Goal: Task Accomplishment & Management: Manage account settings

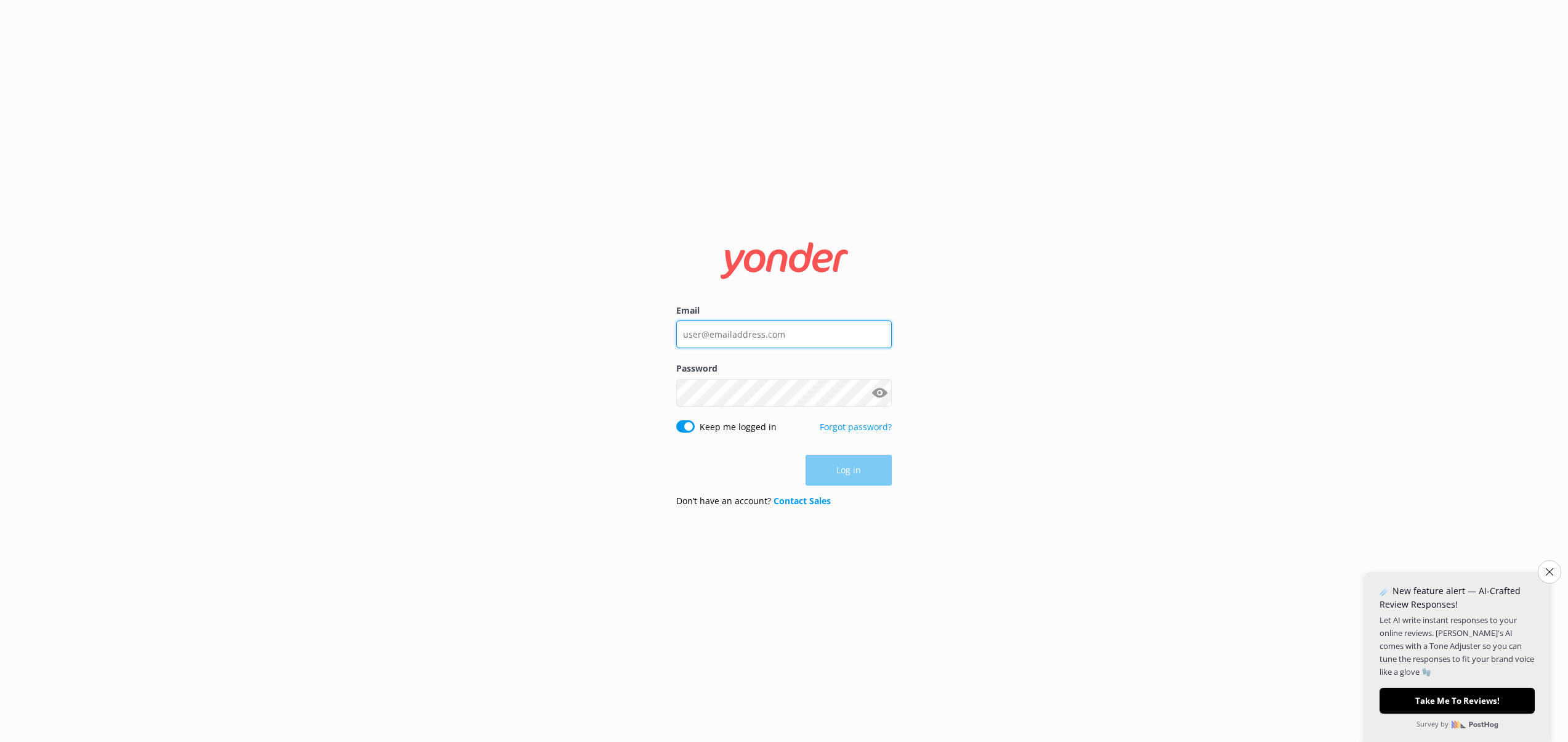
click at [771, 325] on input "Email" at bounding box center [784, 334] width 215 height 28
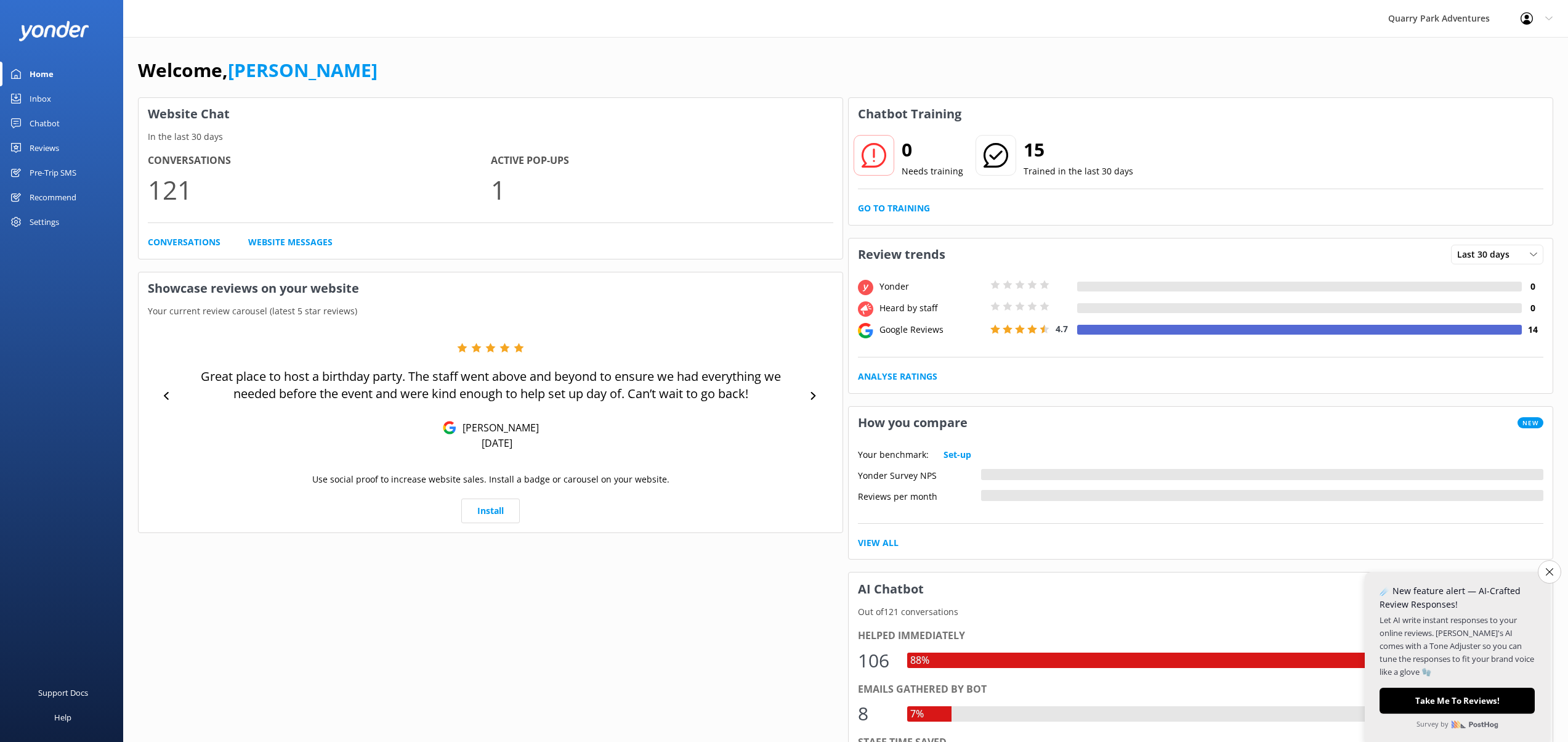
click at [1547, 19] on icon at bounding box center [1549, 19] width 8 height 8
click at [1494, 44] on link "Profile Settings" at bounding box center [1507, 53] width 123 height 31
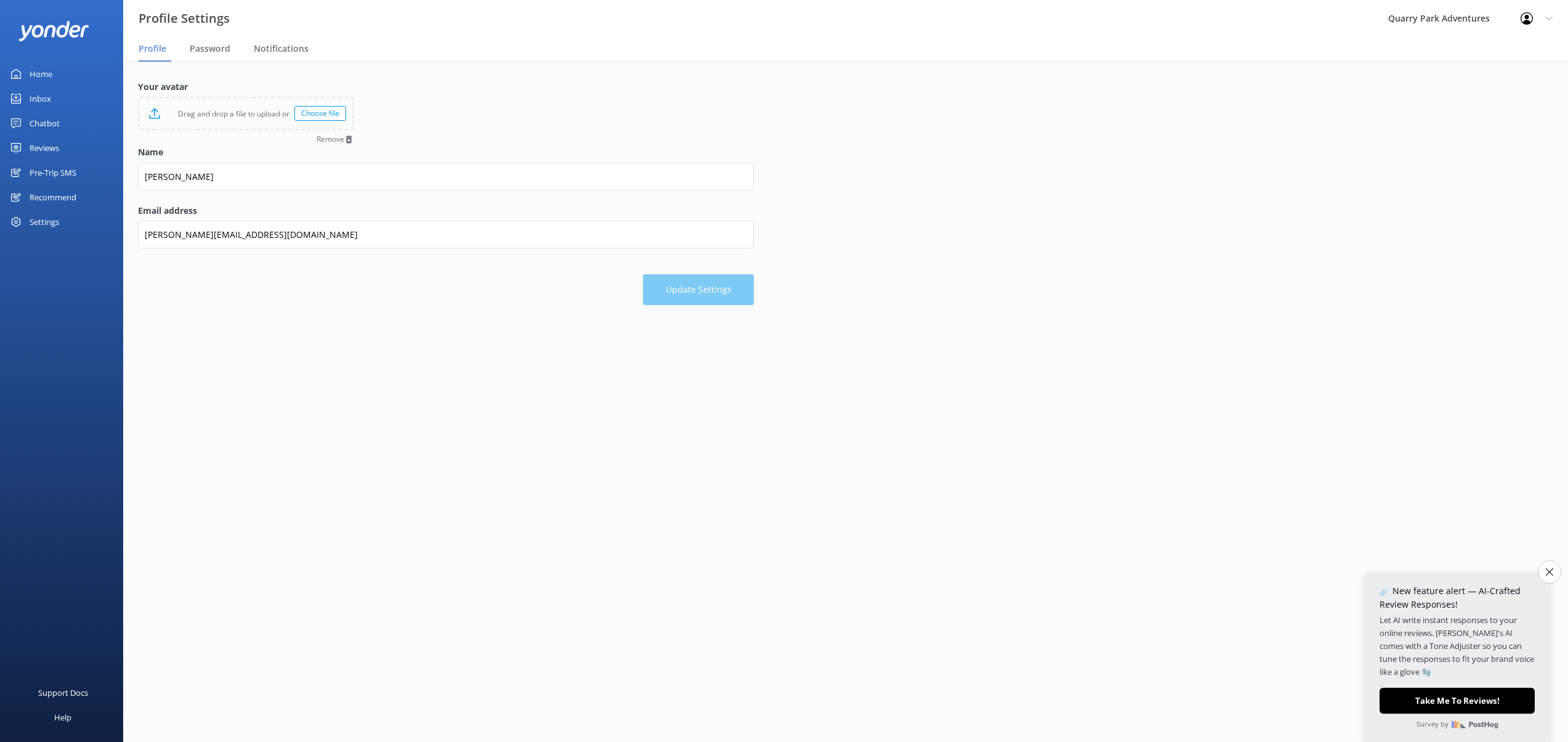
click at [43, 219] on div "Settings" at bounding box center [44, 222] width 29 height 25
click at [167, 154] on span "Billing" at bounding box center [164, 154] width 26 height 13
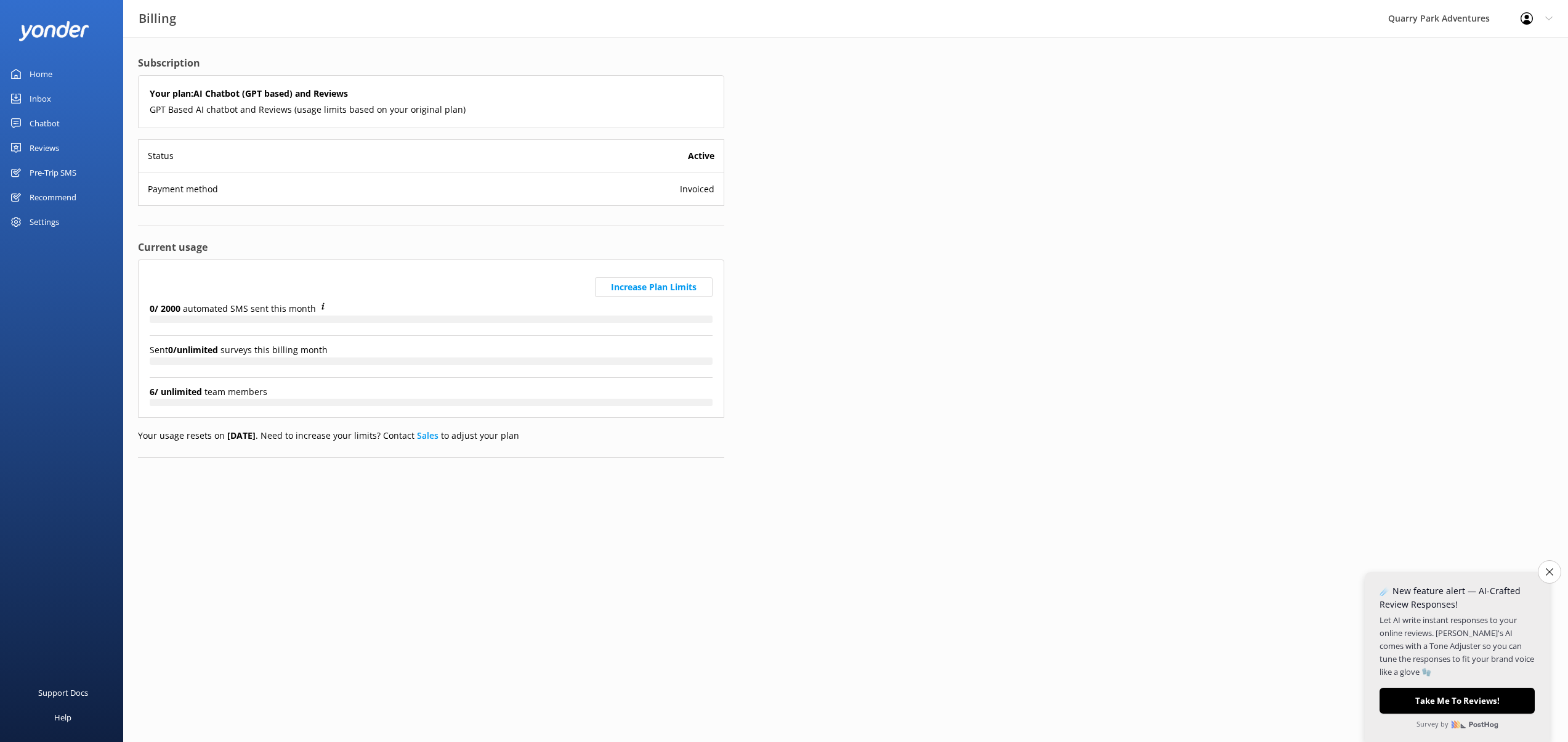
click at [56, 224] on div "Settings" at bounding box center [44, 222] width 29 height 25
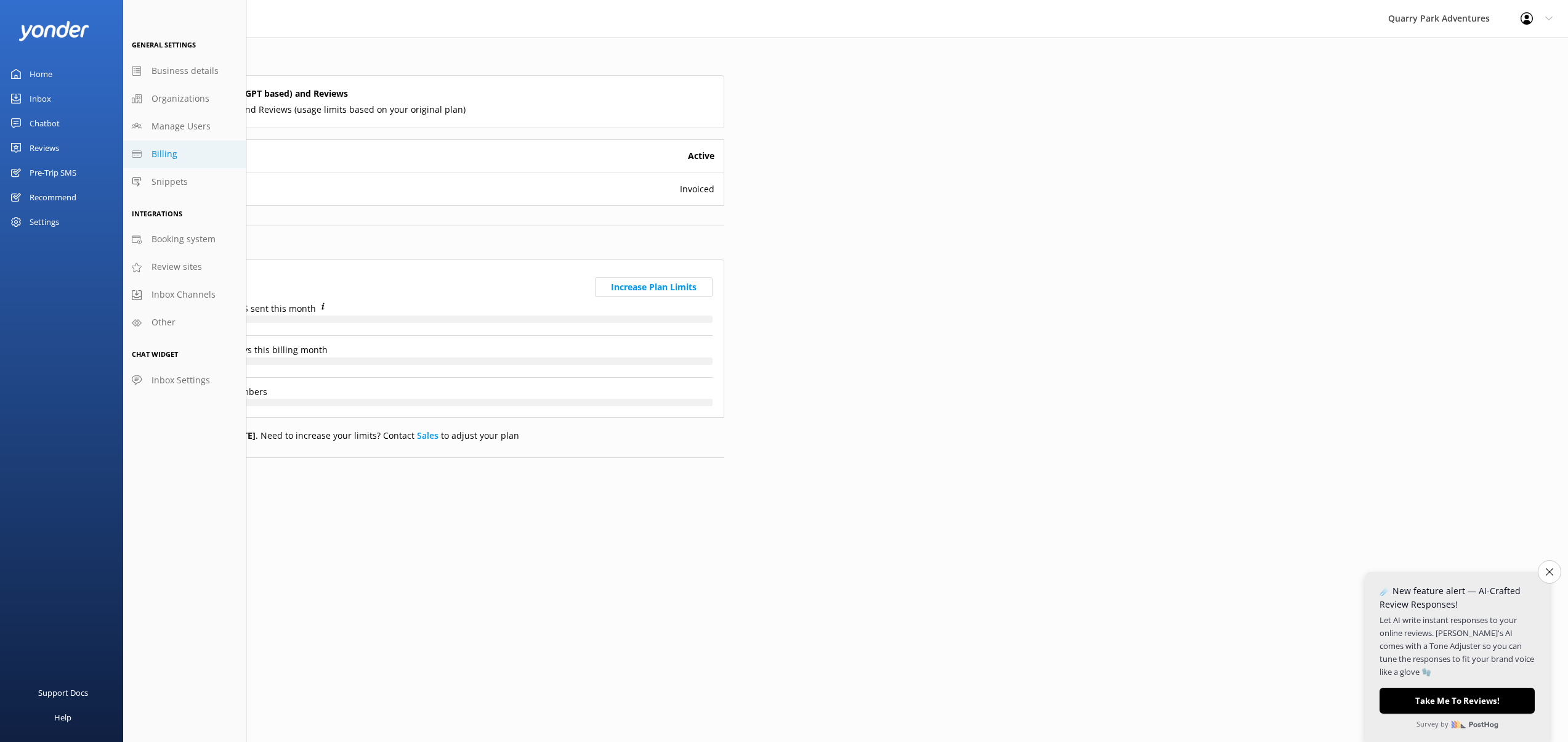
click at [182, 155] on link "Billing" at bounding box center [184, 154] width 123 height 28
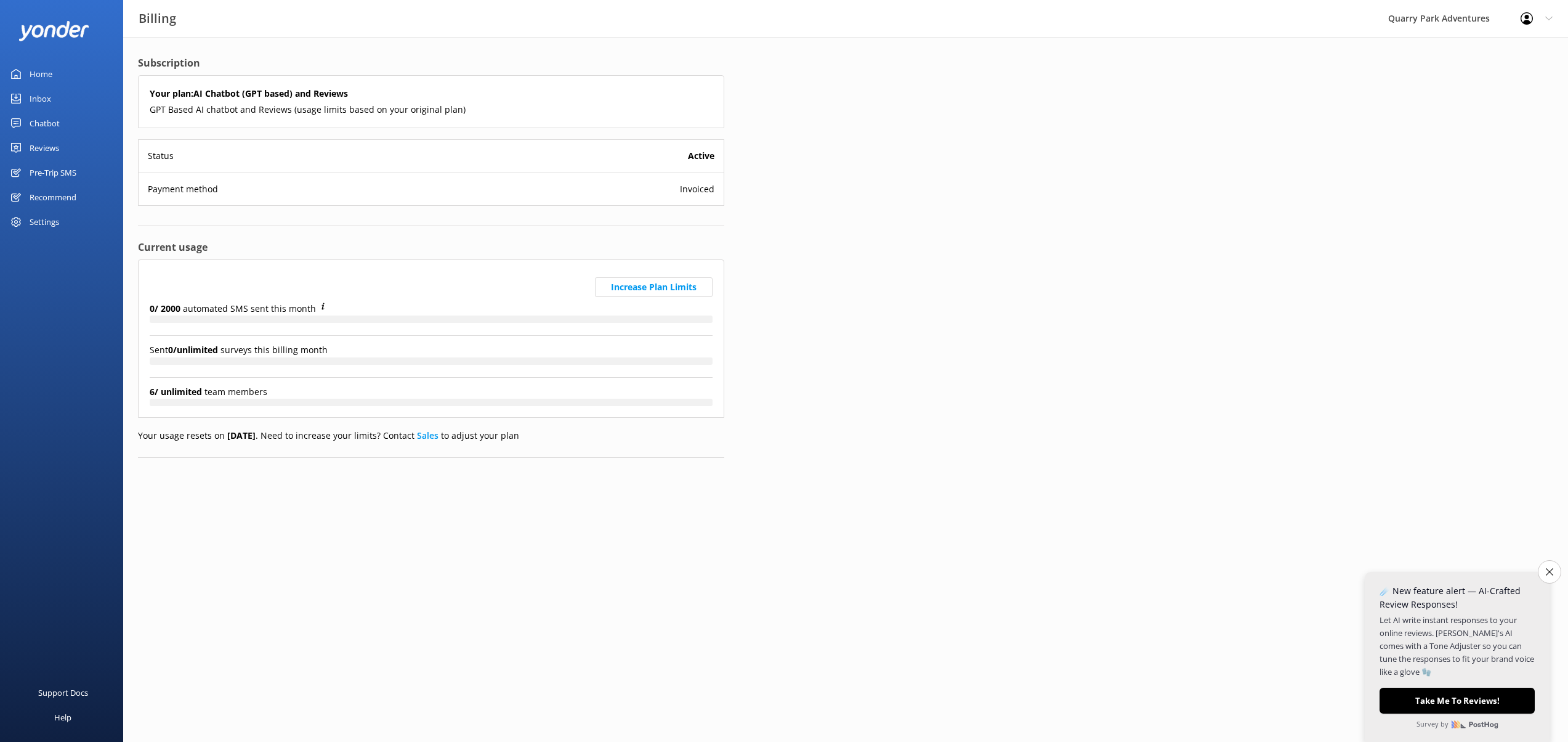
click at [423, 184] on div "Payment method Invoiced" at bounding box center [431, 188] width 585 height 33
click at [47, 216] on div "Settings" at bounding box center [44, 222] width 29 height 25
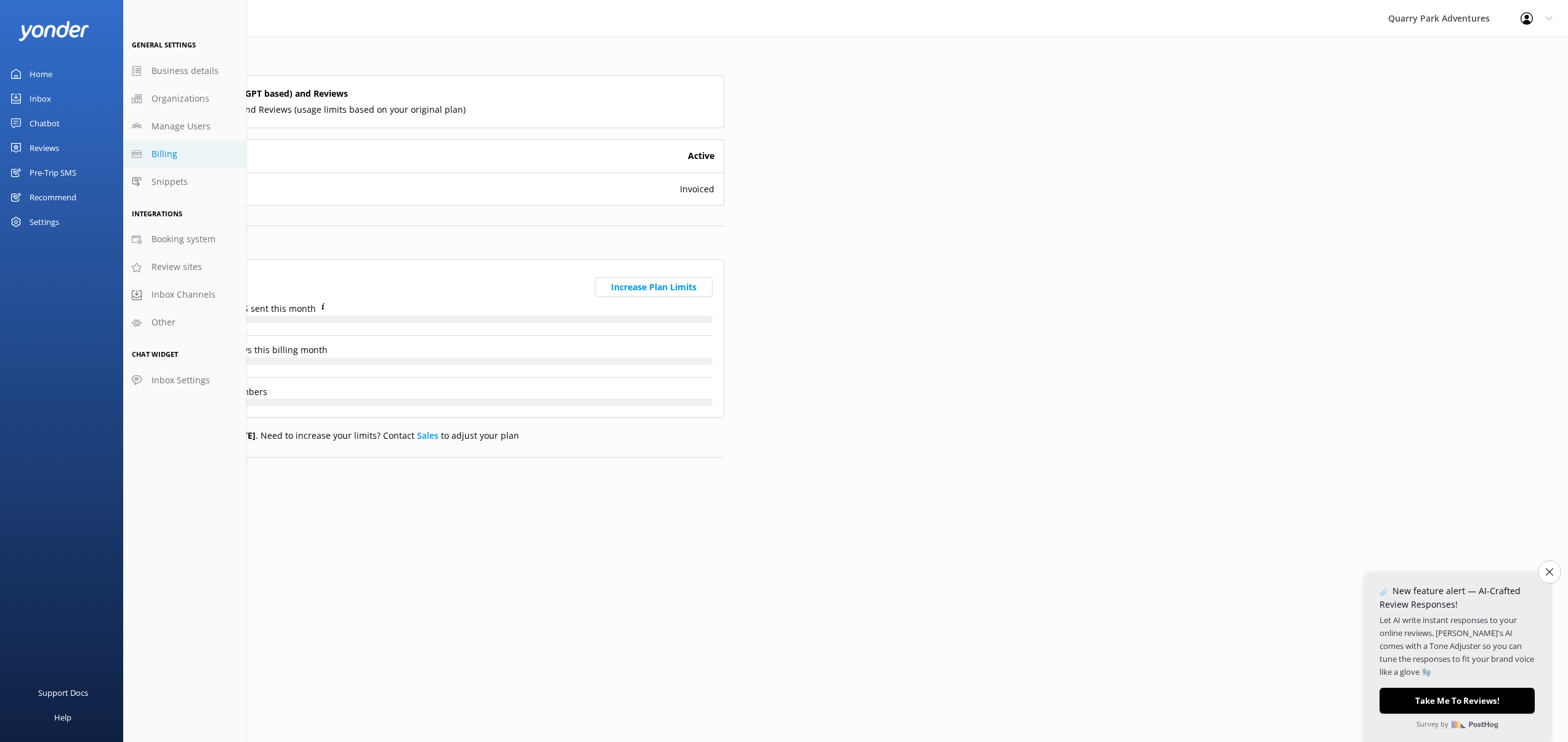
click at [329, 40] on div "Subscription Your plan: AI Chatbot (GPT based) and Reviews GPT Based AI chatbot…" at bounding box center [431, 267] width 615 height 459
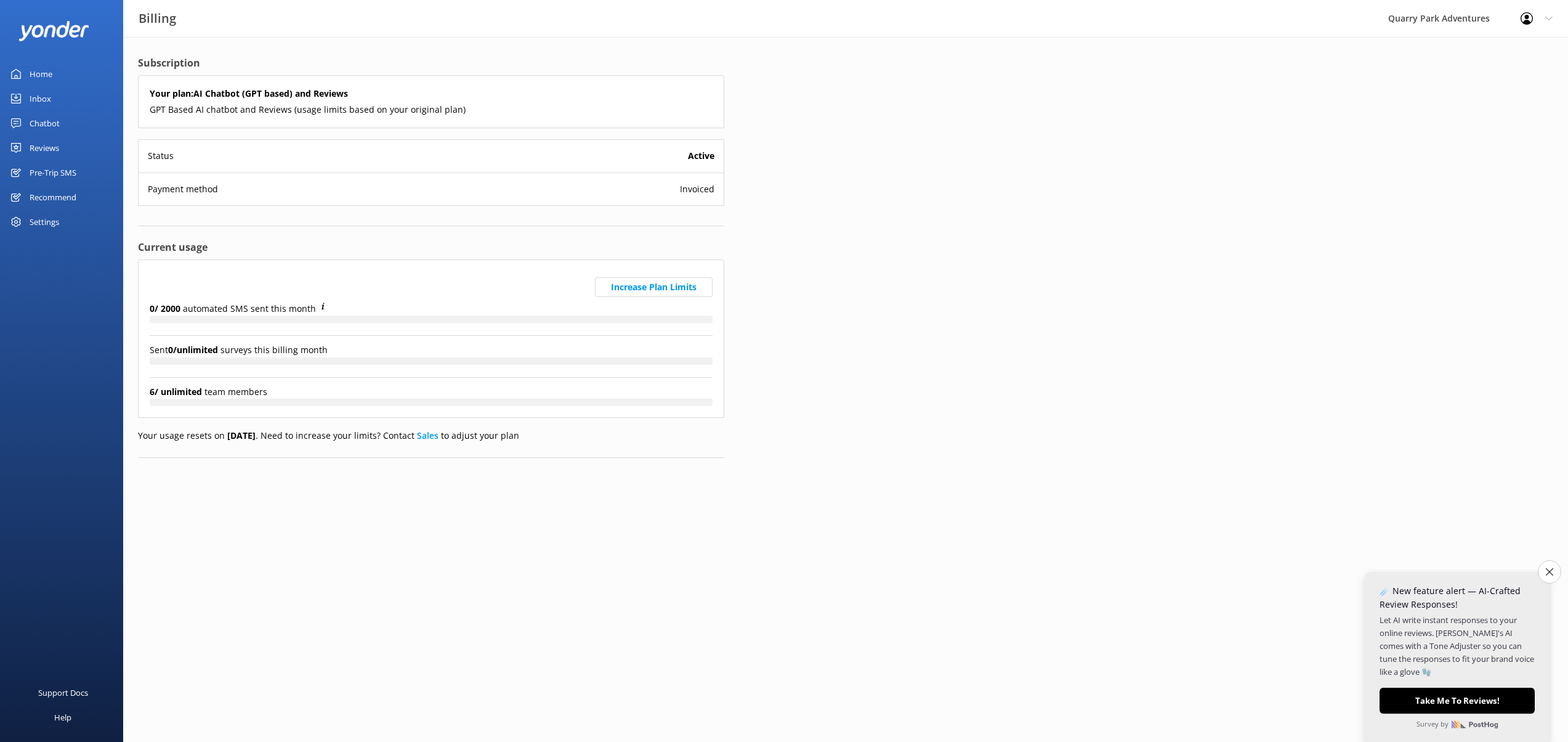
click at [36, 218] on div "Settings" at bounding box center [44, 222] width 29 height 25
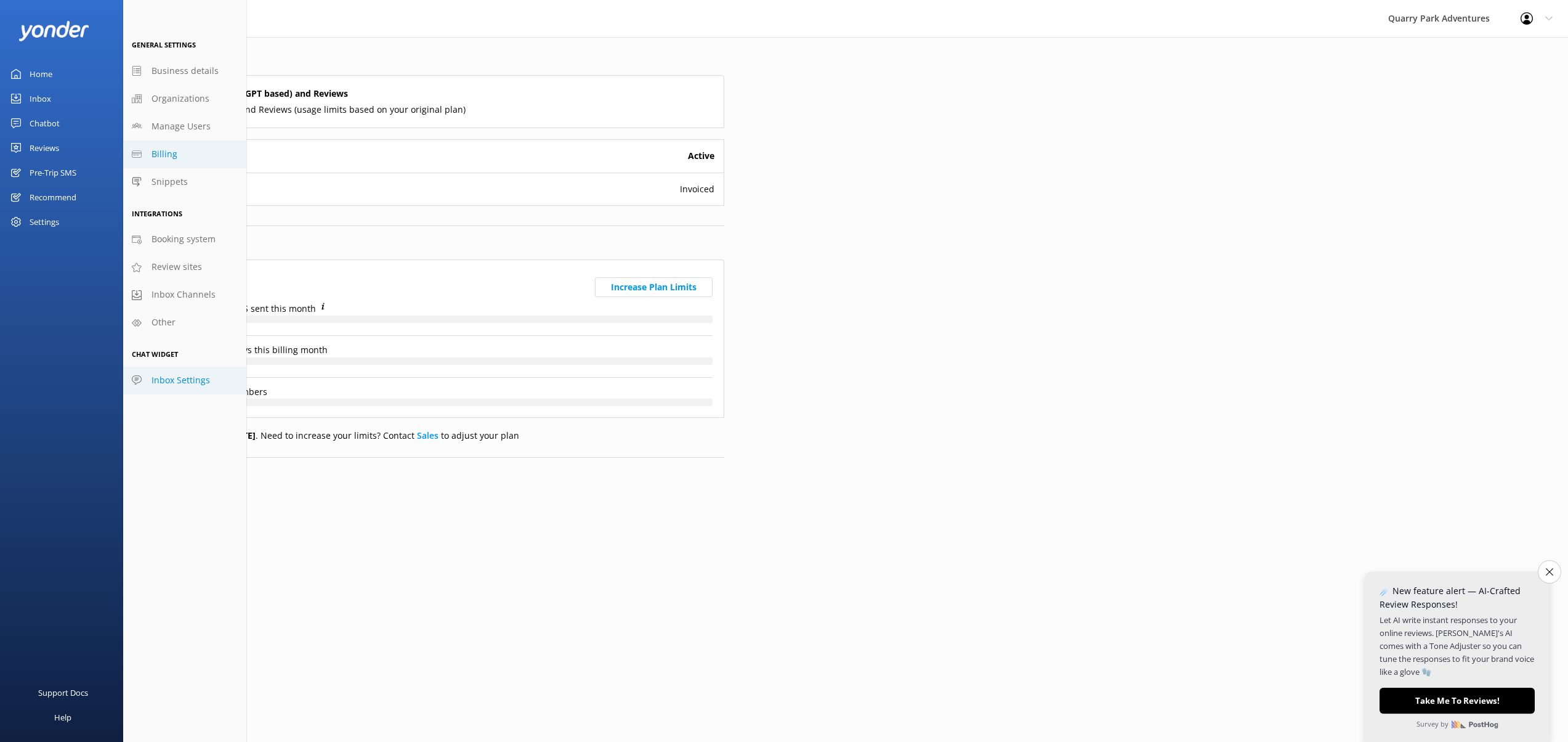
click at [173, 381] on span "Inbox Settings" at bounding box center [180, 379] width 58 height 13
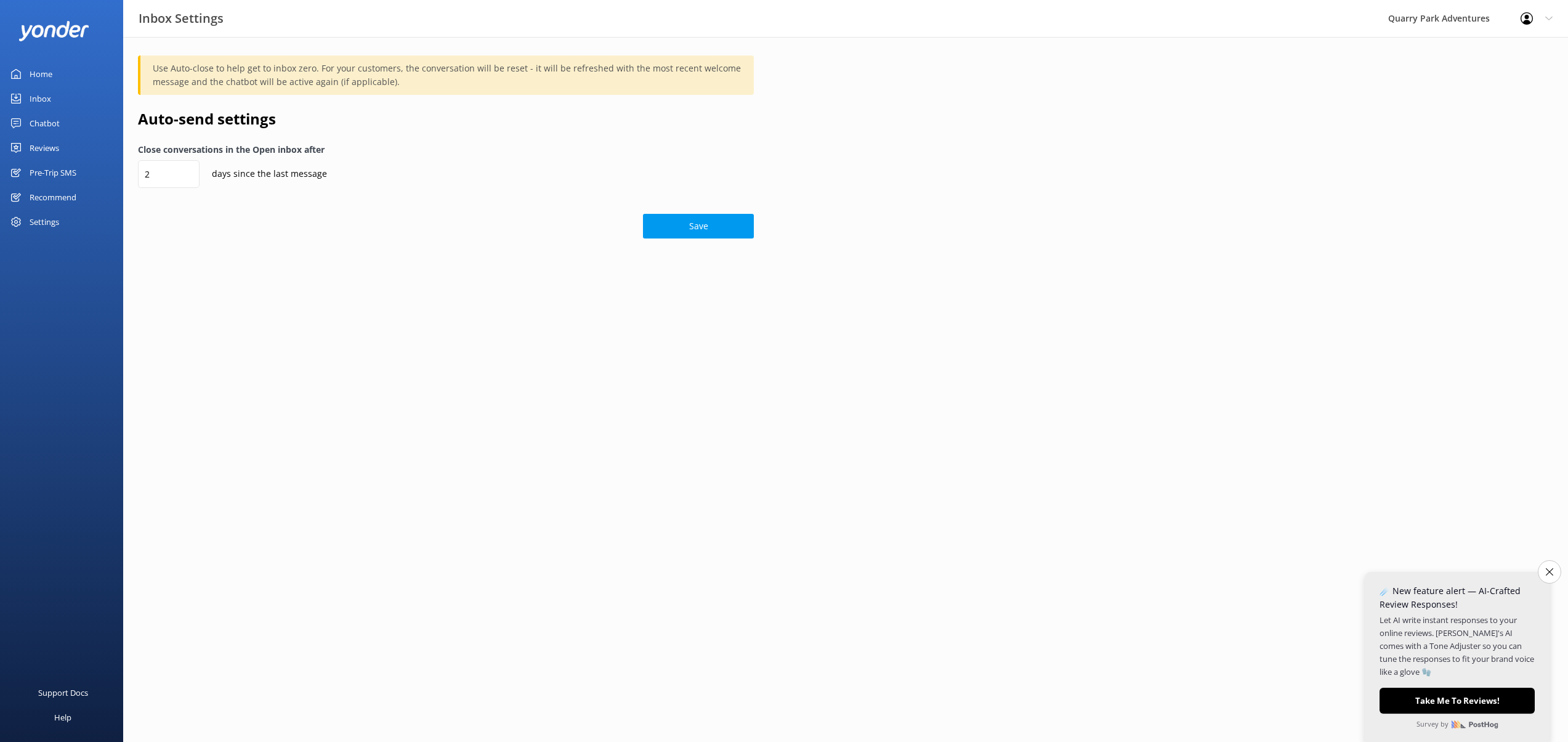
click at [54, 220] on div "Settings" at bounding box center [44, 222] width 29 height 25
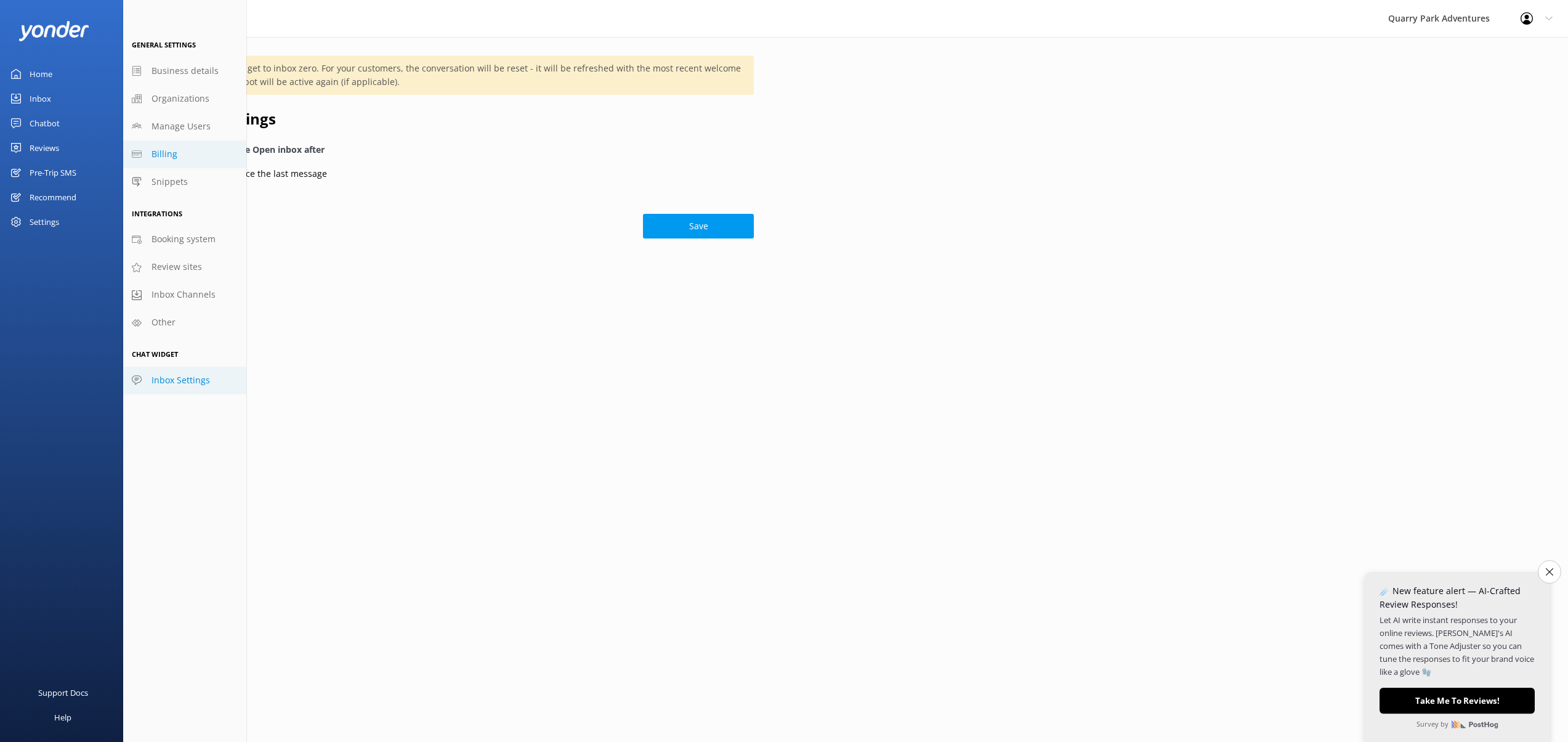
click at [167, 150] on span "Billing" at bounding box center [164, 154] width 26 height 13
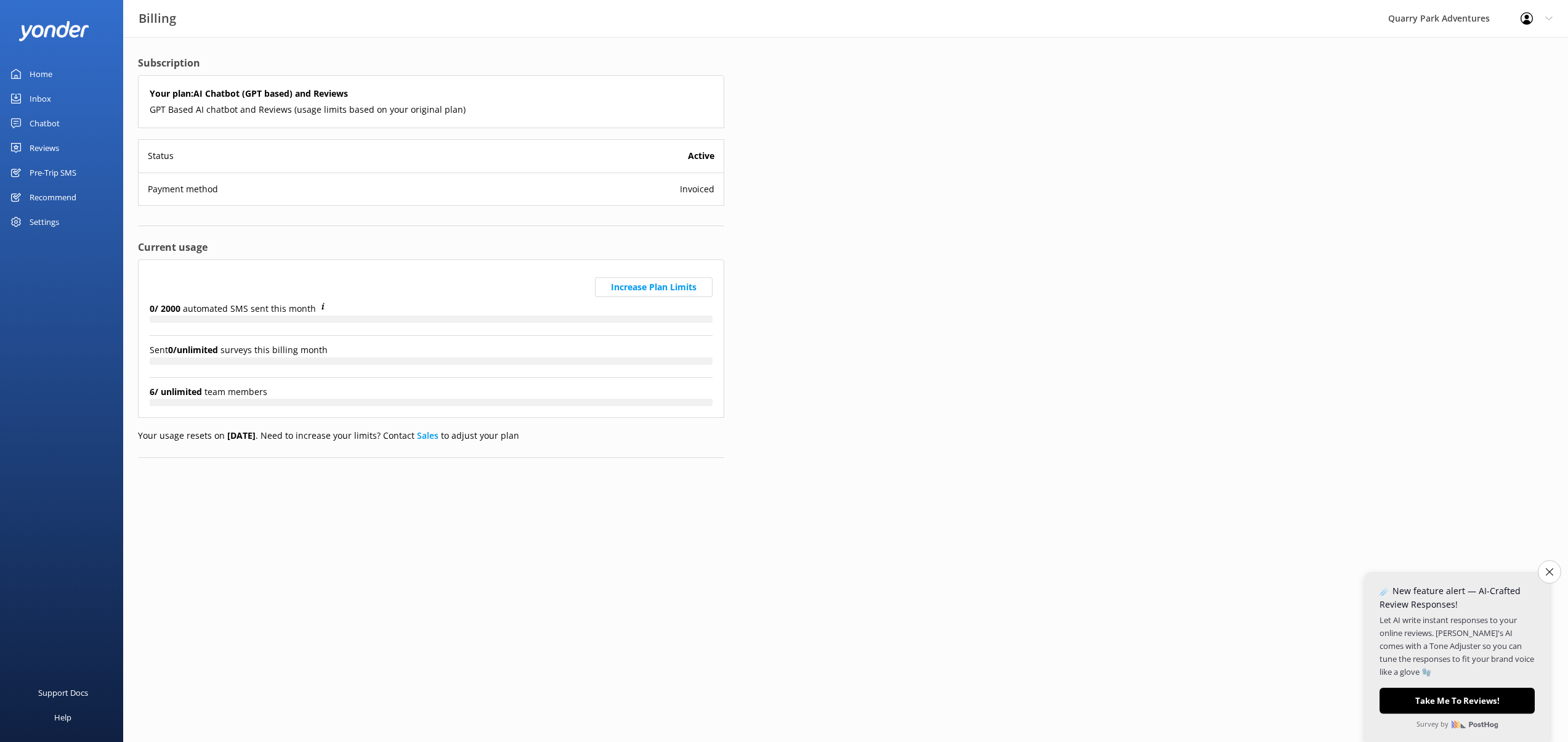
click at [1449, 16] on div "Quarry Park Adventures" at bounding box center [1439, 19] width 133 height 37
click at [698, 186] on span "Invoiced" at bounding box center [697, 188] width 34 height 13
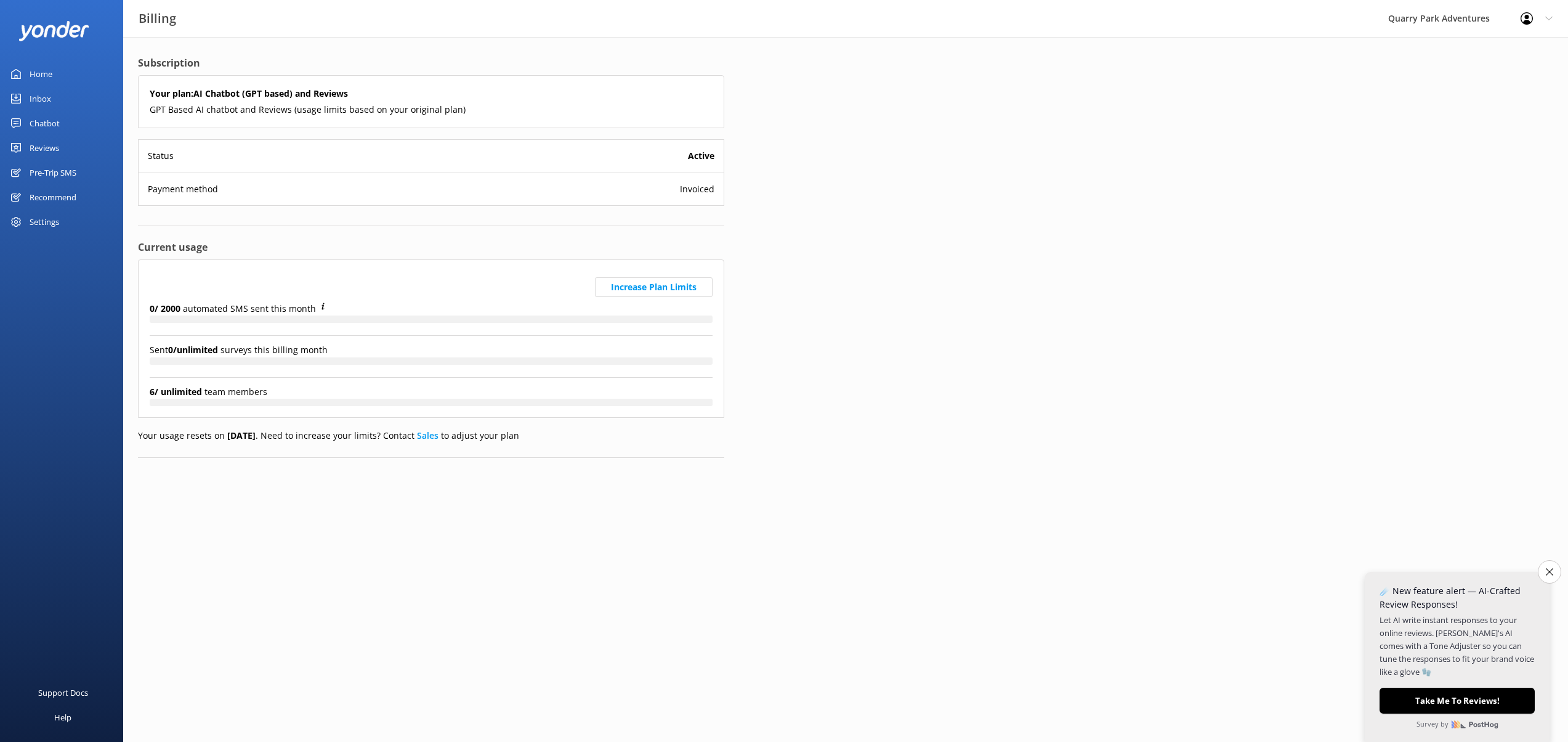
click at [1433, 16] on div "Quarry Park Adventures" at bounding box center [1439, 19] width 133 height 37
click at [33, 219] on div "Settings" at bounding box center [44, 222] width 29 height 25
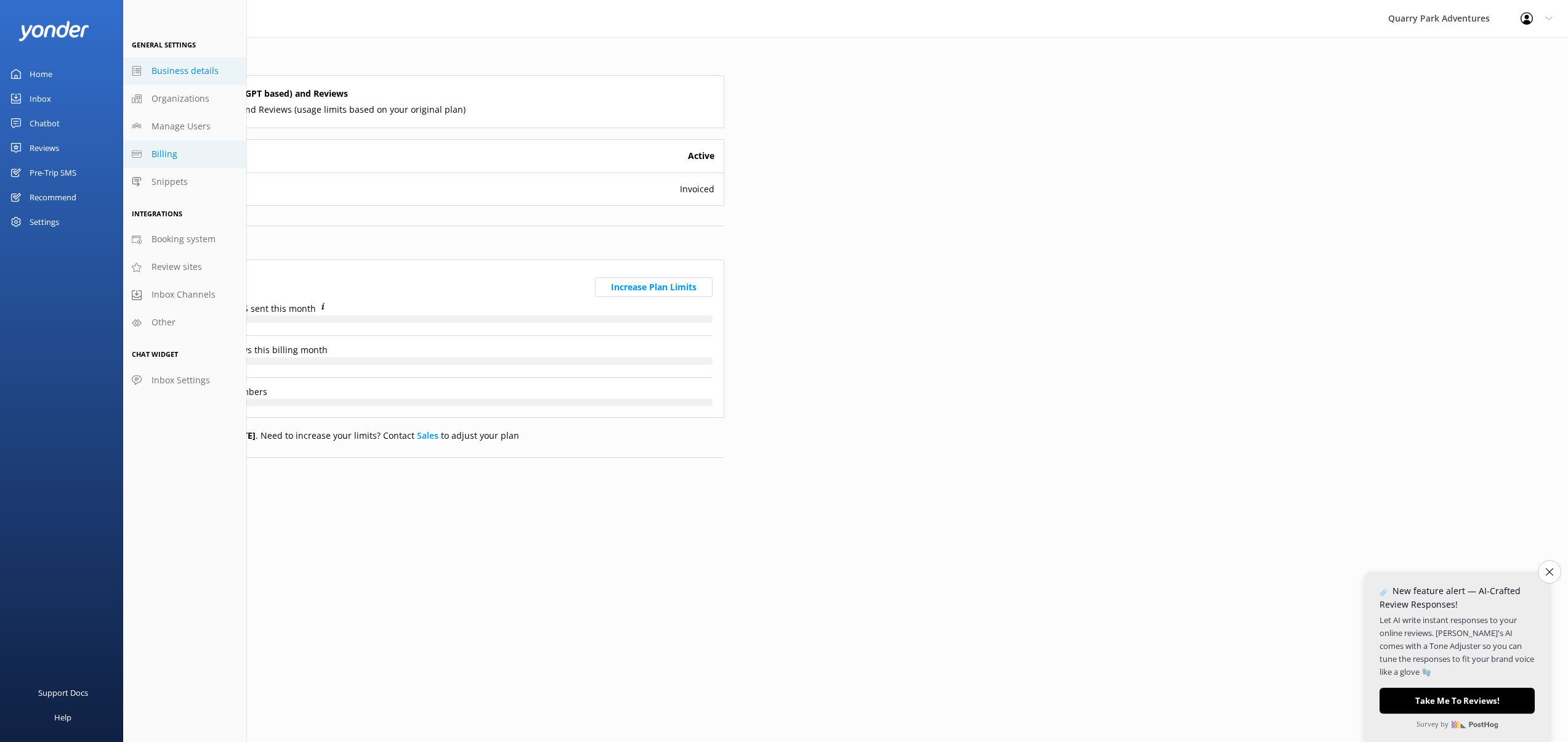
click at [184, 77] on span "Business details" at bounding box center [184, 71] width 67 height 13
select select "America/Tijuana"
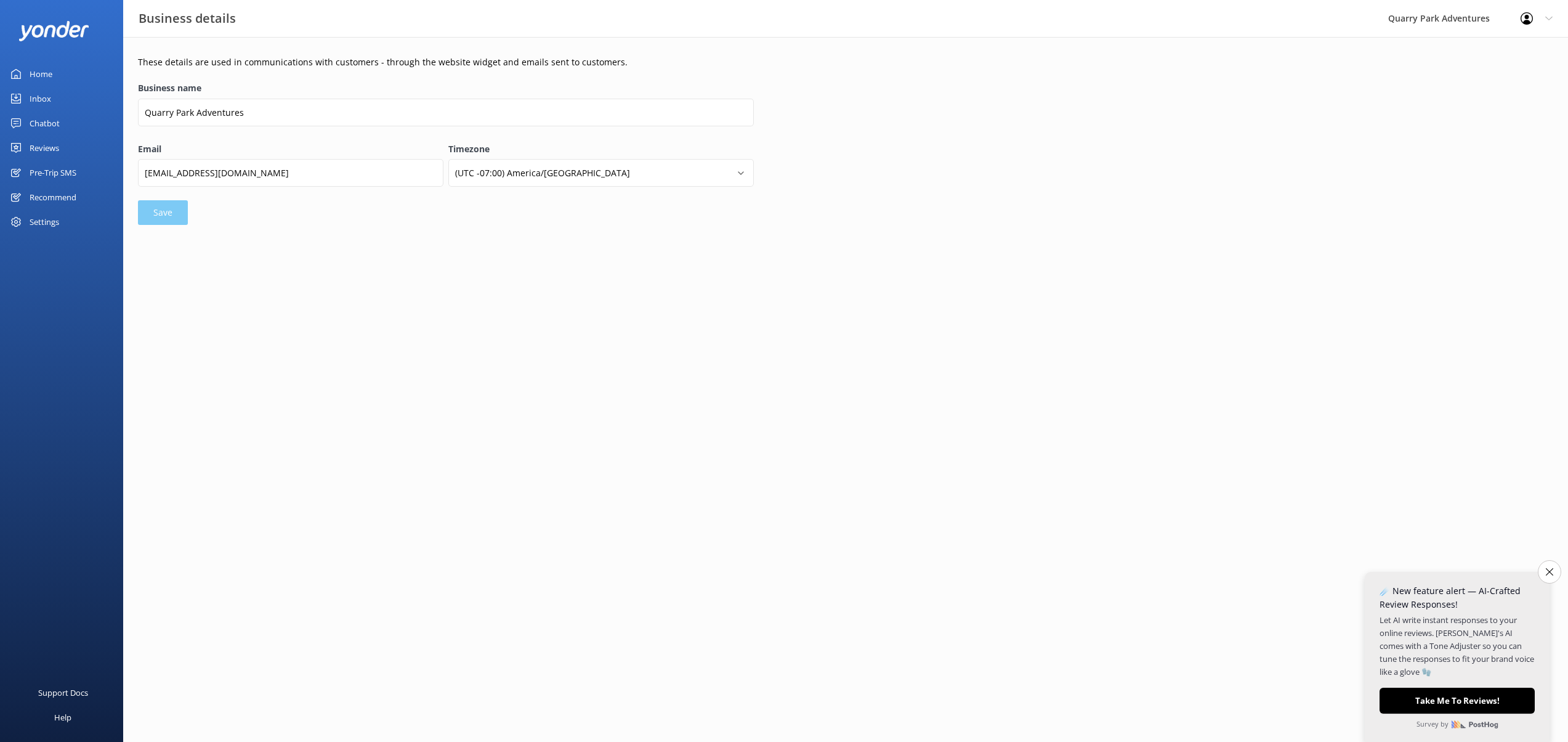
click at [50, 68] on div "Home" at bounding box center [40, 74] width 22 height 25
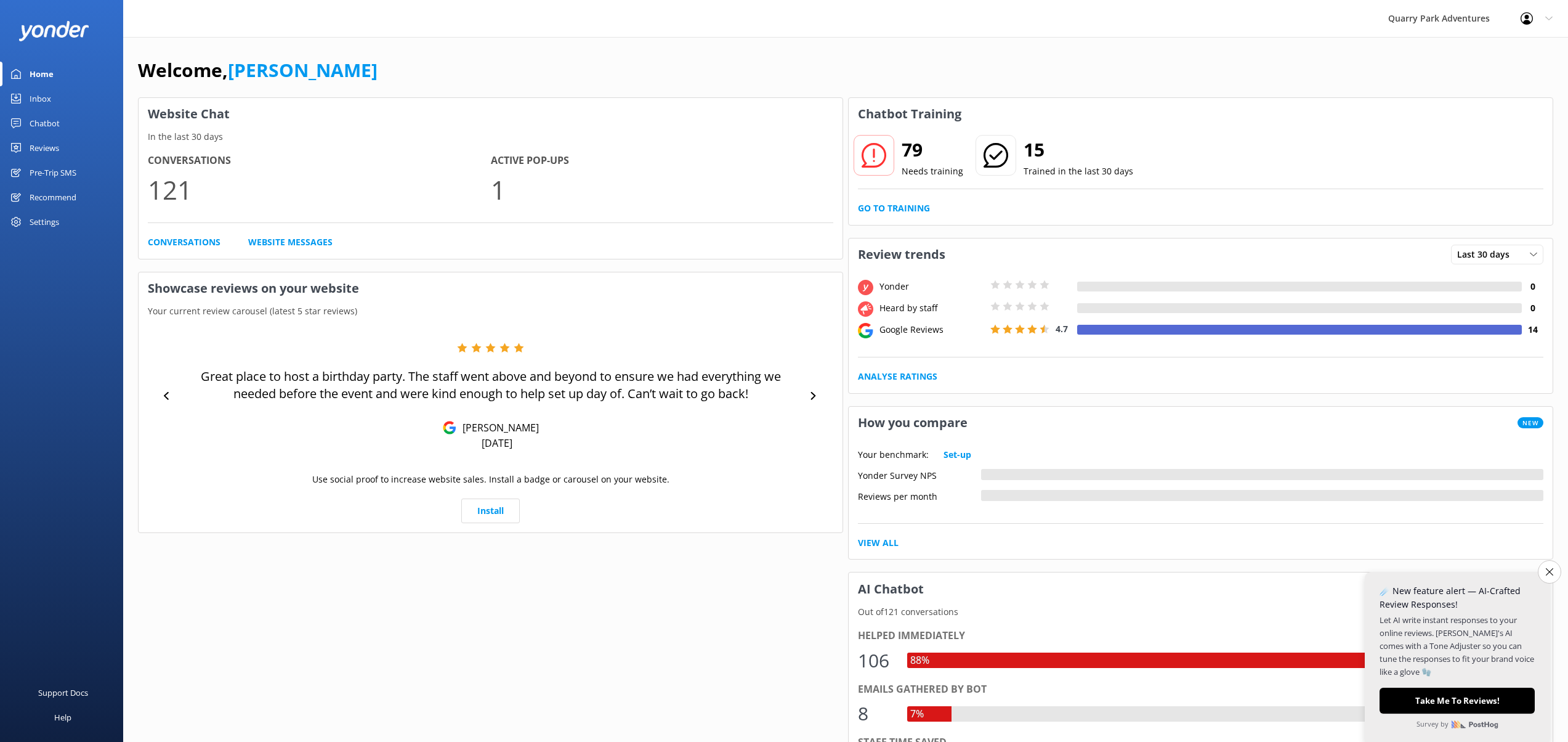
click at [1527, 18] on use at bounding box center [1527, 19] width 12 height 12
click at [1517, 56] on link "Profile Settings" at bounding box center [1507, 53] width 123 height 31
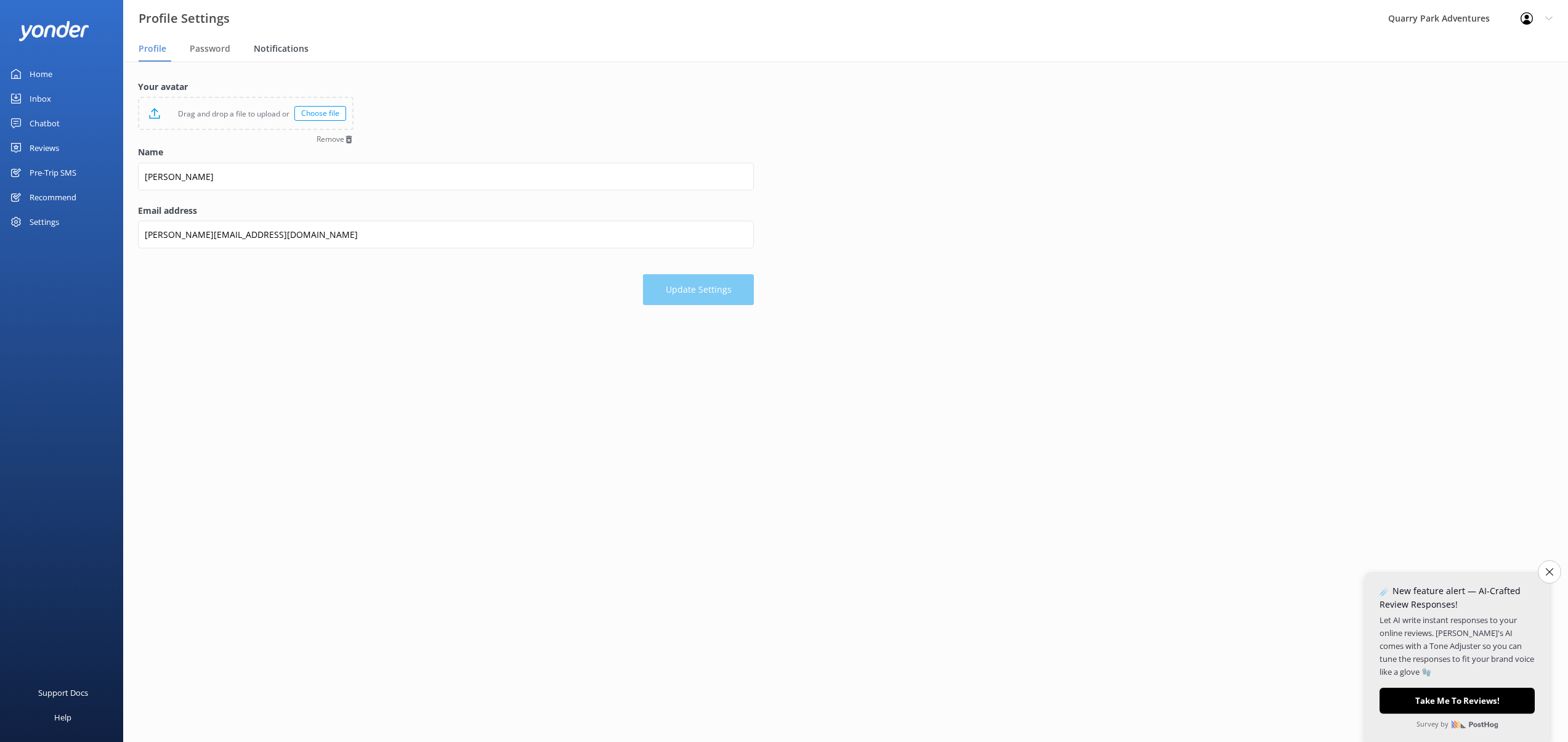
click at [274, 53] on span "Notifications" at bounding box center [281, 49] width 55 height 12
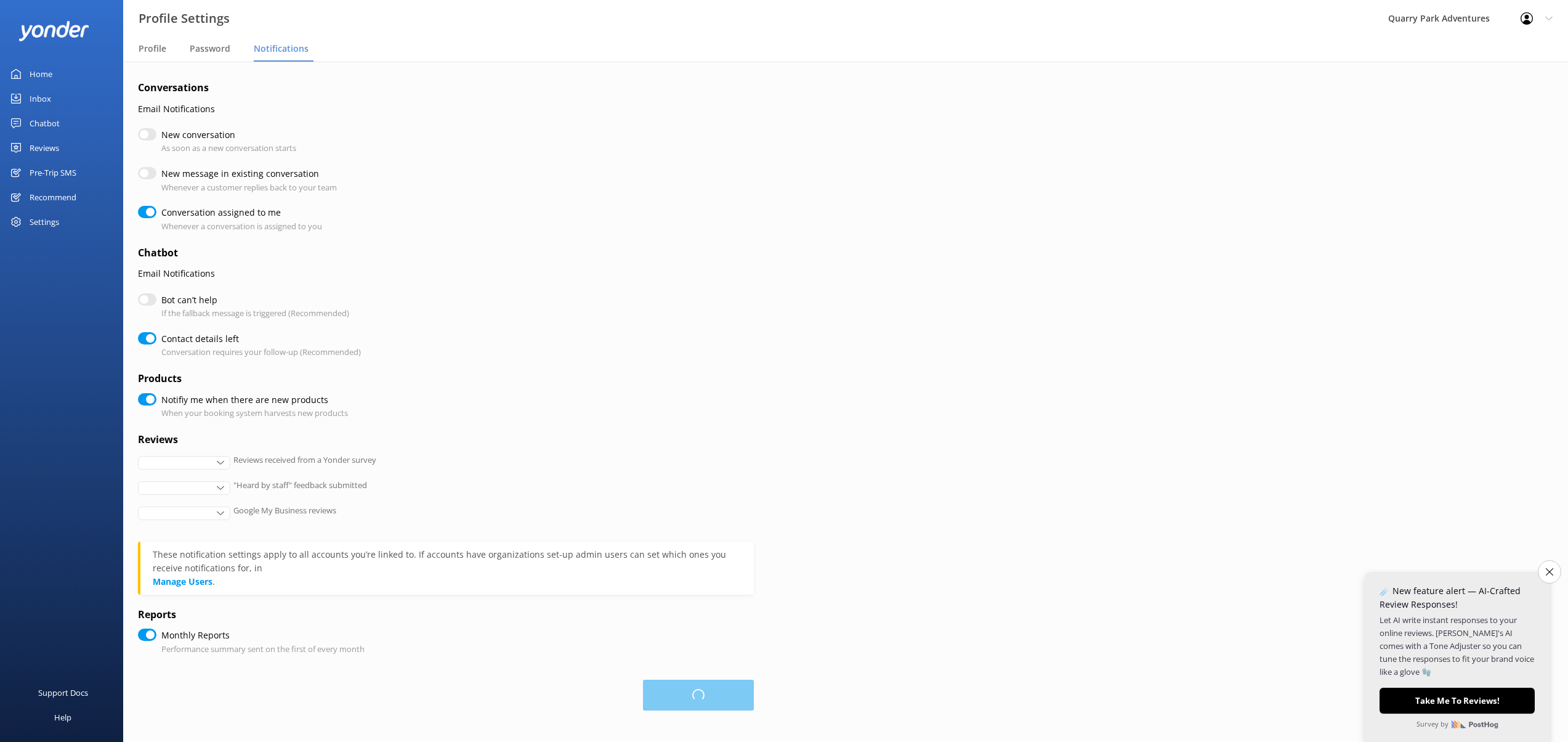
checkbox input "true"
click at [200, 53] on span "Password" at bounding box center [210, 49] width 40 height 12
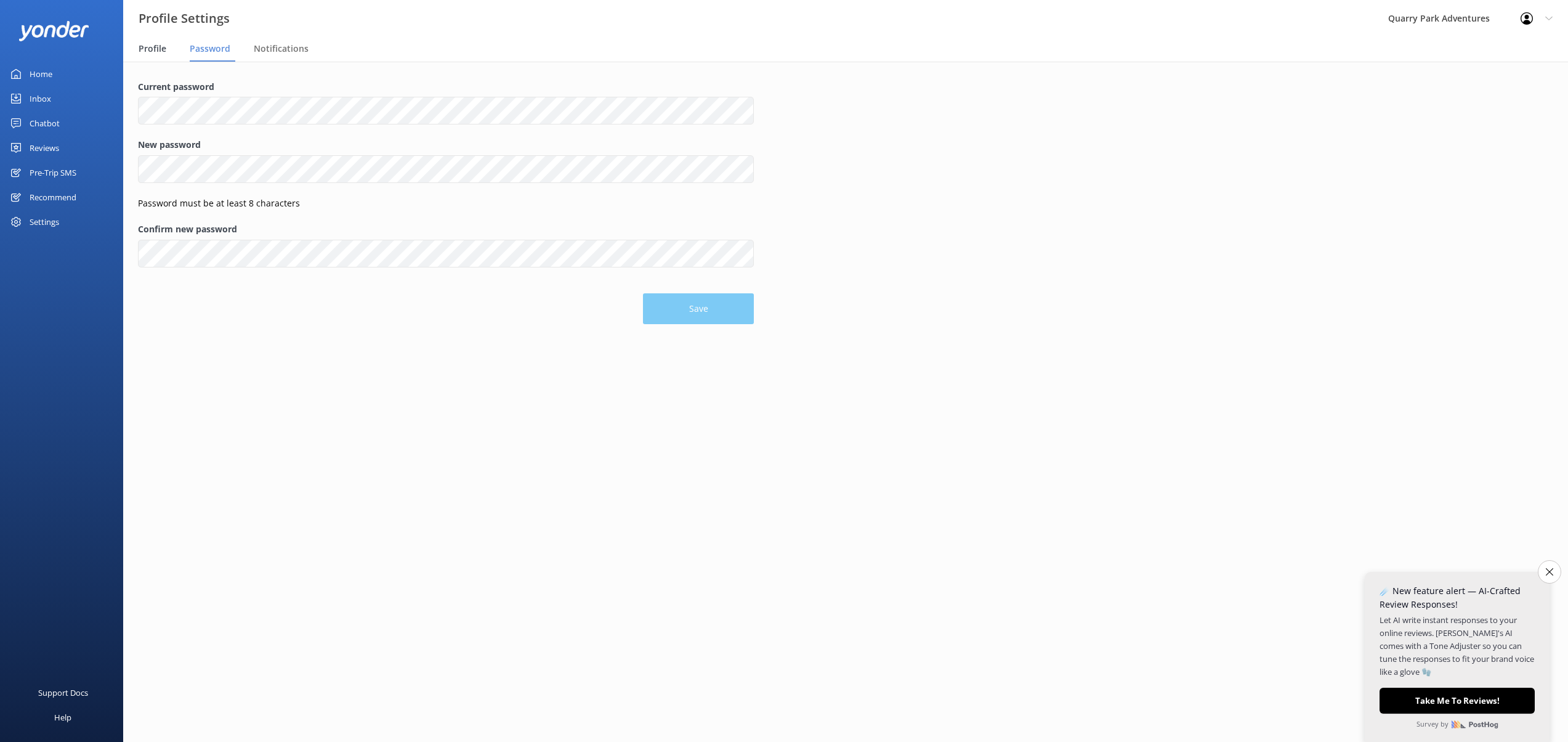
click at [156, 41] on div "Profile" at bounding box center [155, 50] width 33 height 25
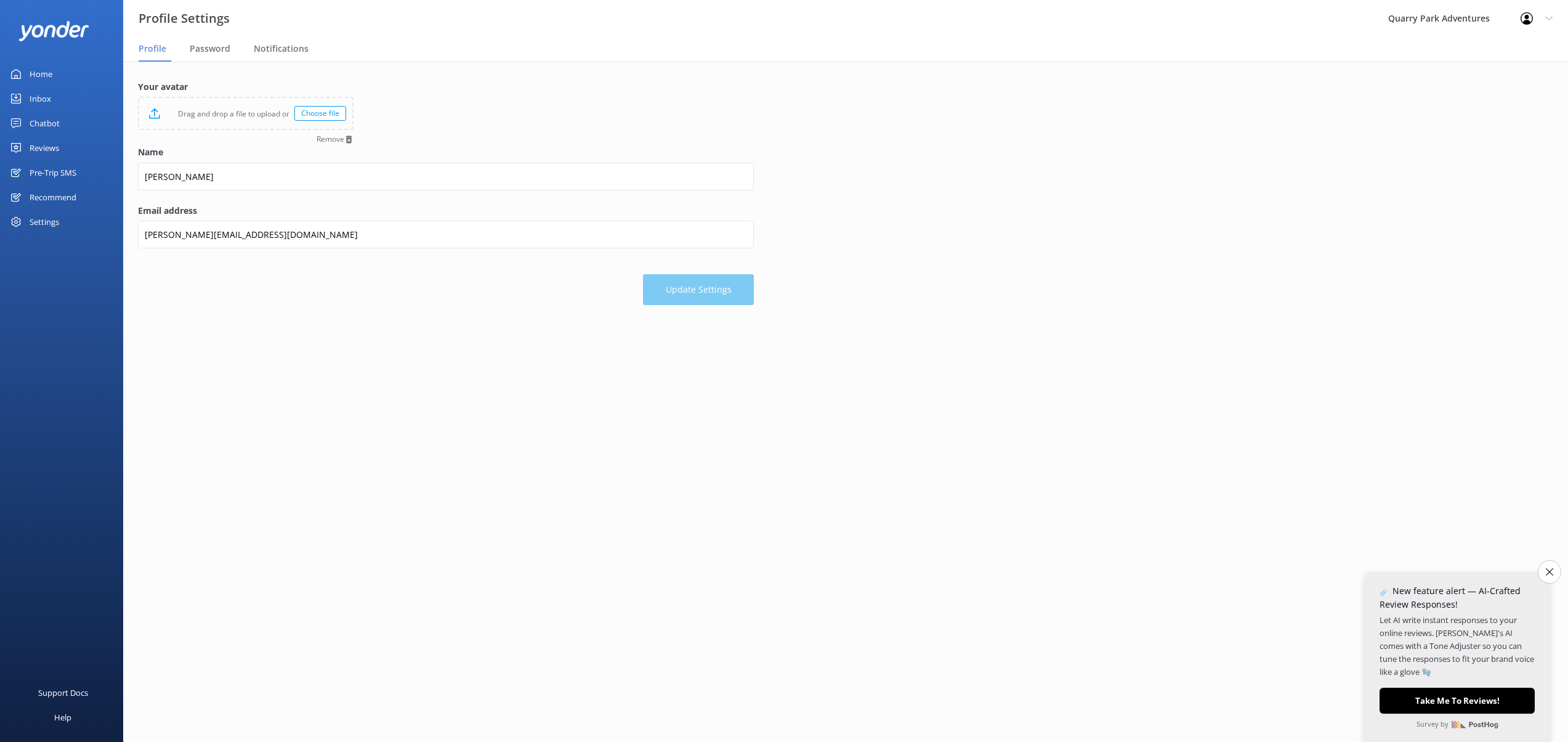
click at [47, 193] on div "Recommend" at bounding box center [53, 197] width 47 height 25
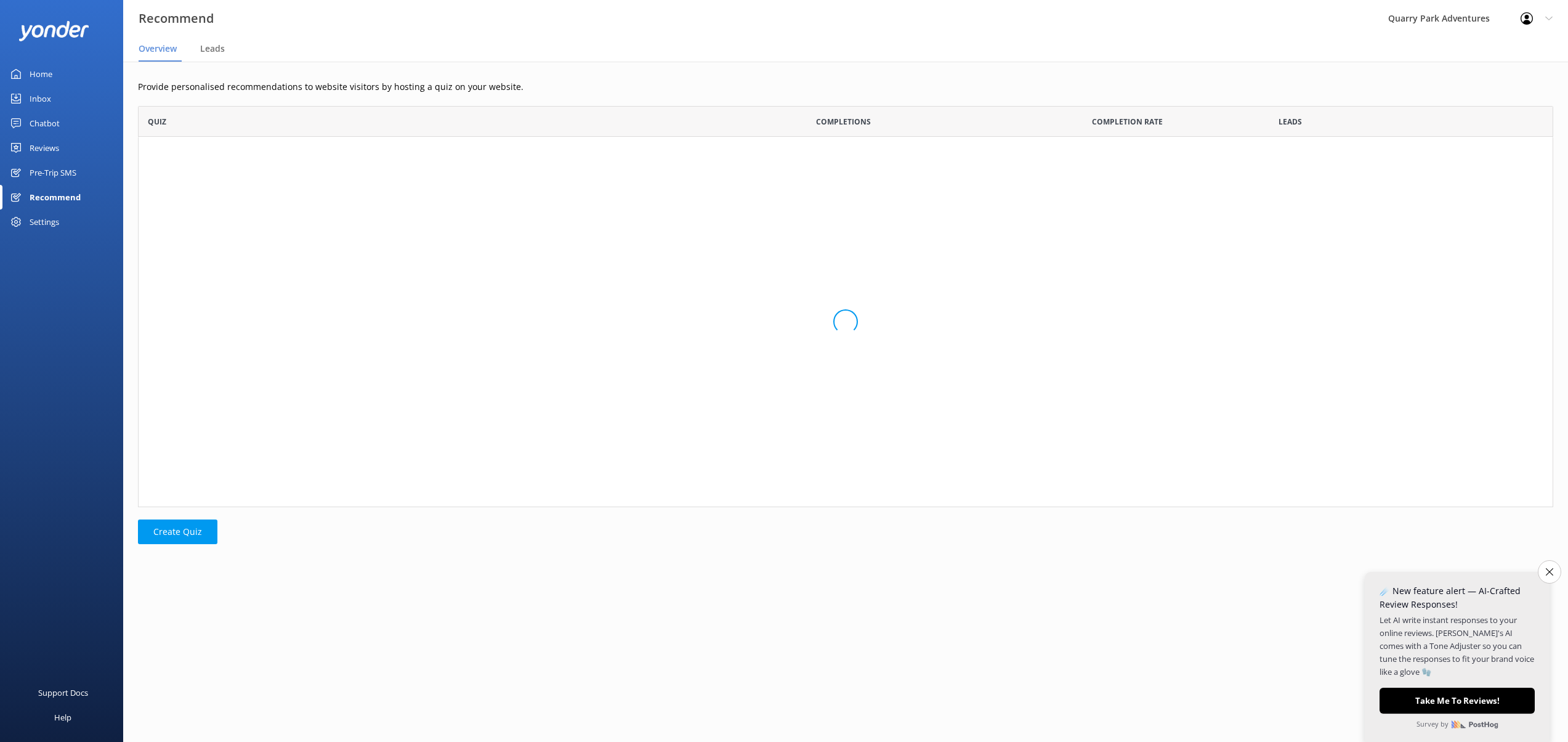
scroll to position [401, 1415]
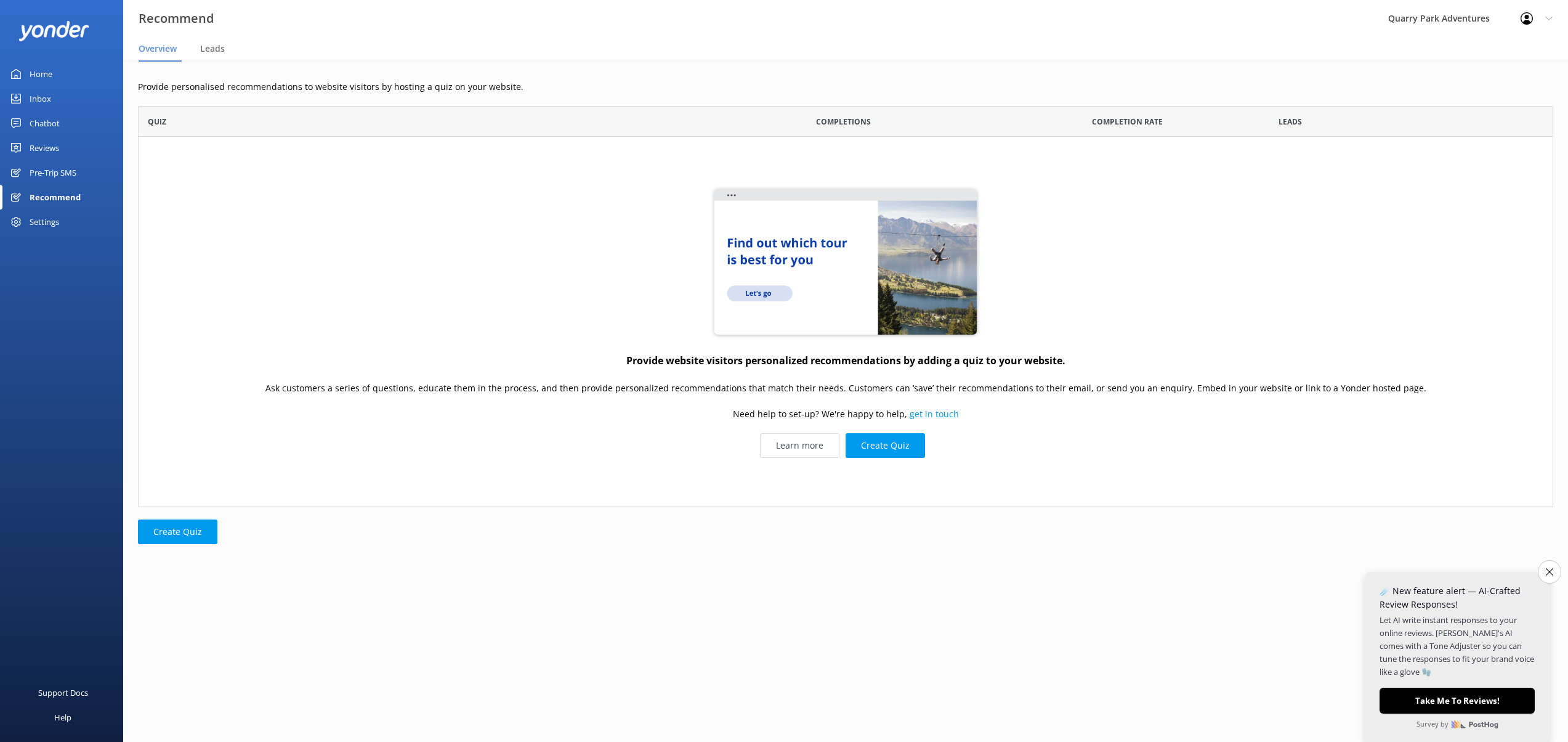
click at [41, 177] on div "Pre-Trip SMS" at bounding box center [53, 173] width 47 height 25
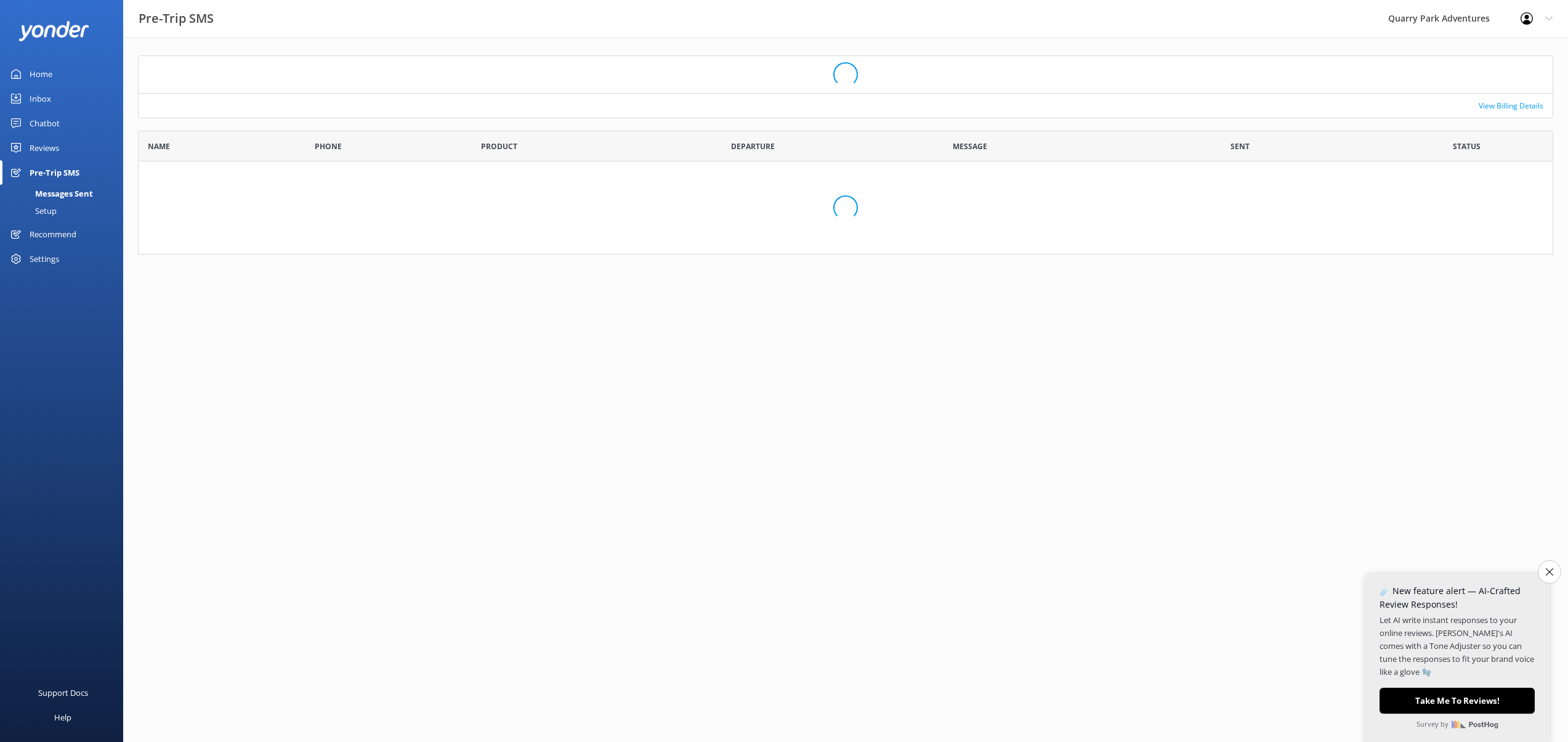
scroll to position [107, 1415]
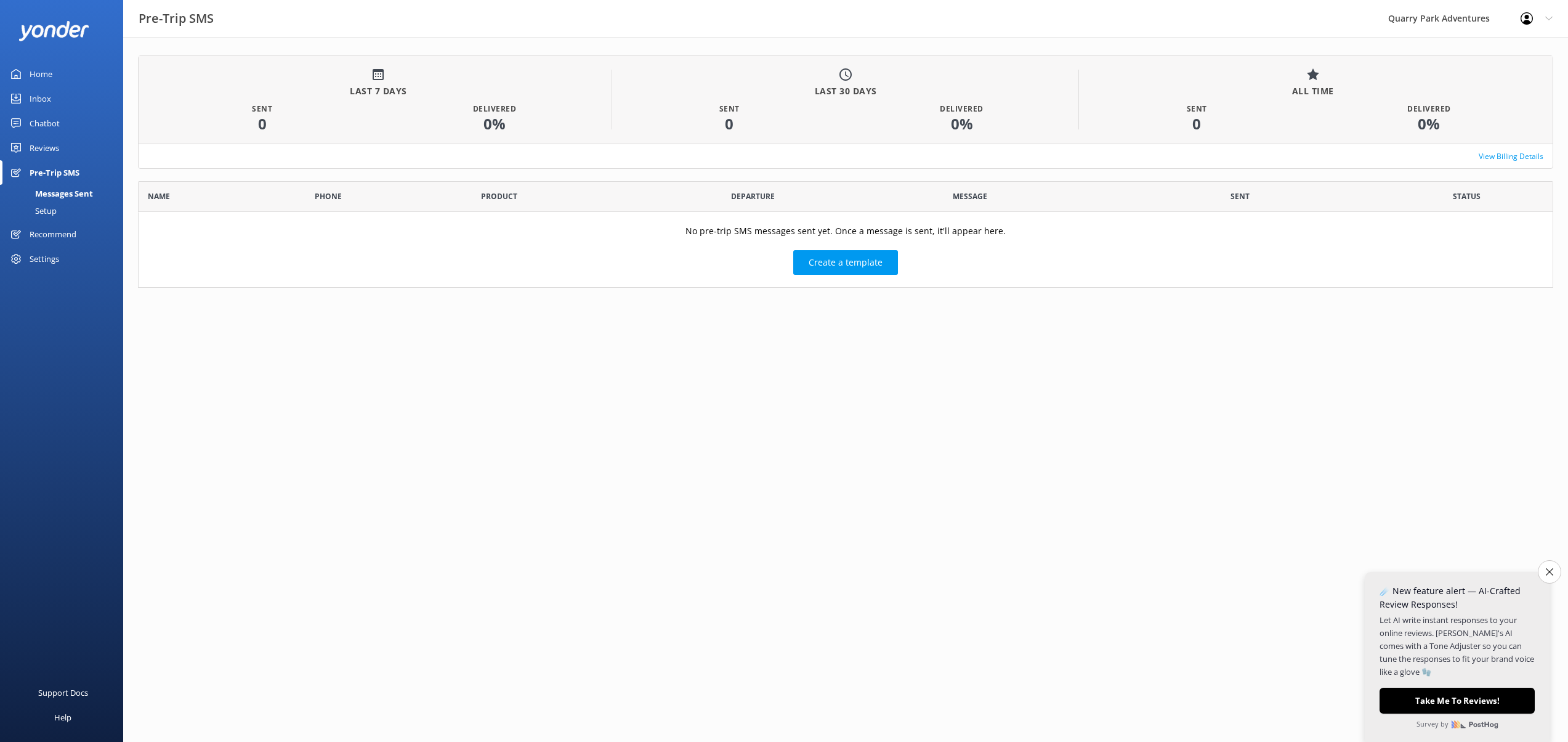
click at [41, 147] on div "Reviews" at bounding box center [44, 148] width 29 height 25
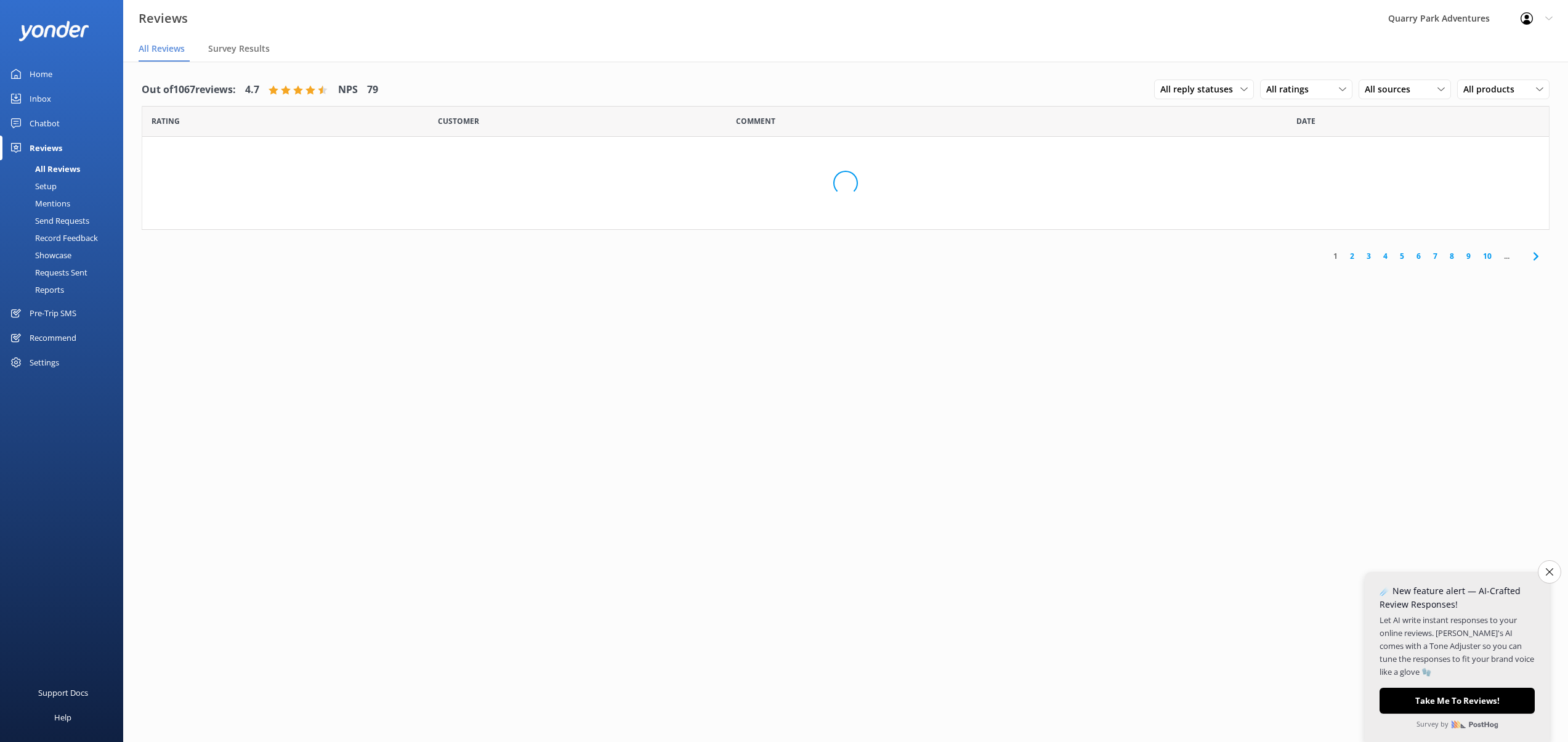
click at [40, 117] on div "Chatbot" at bounding box center [44, 123] width 30 height 25
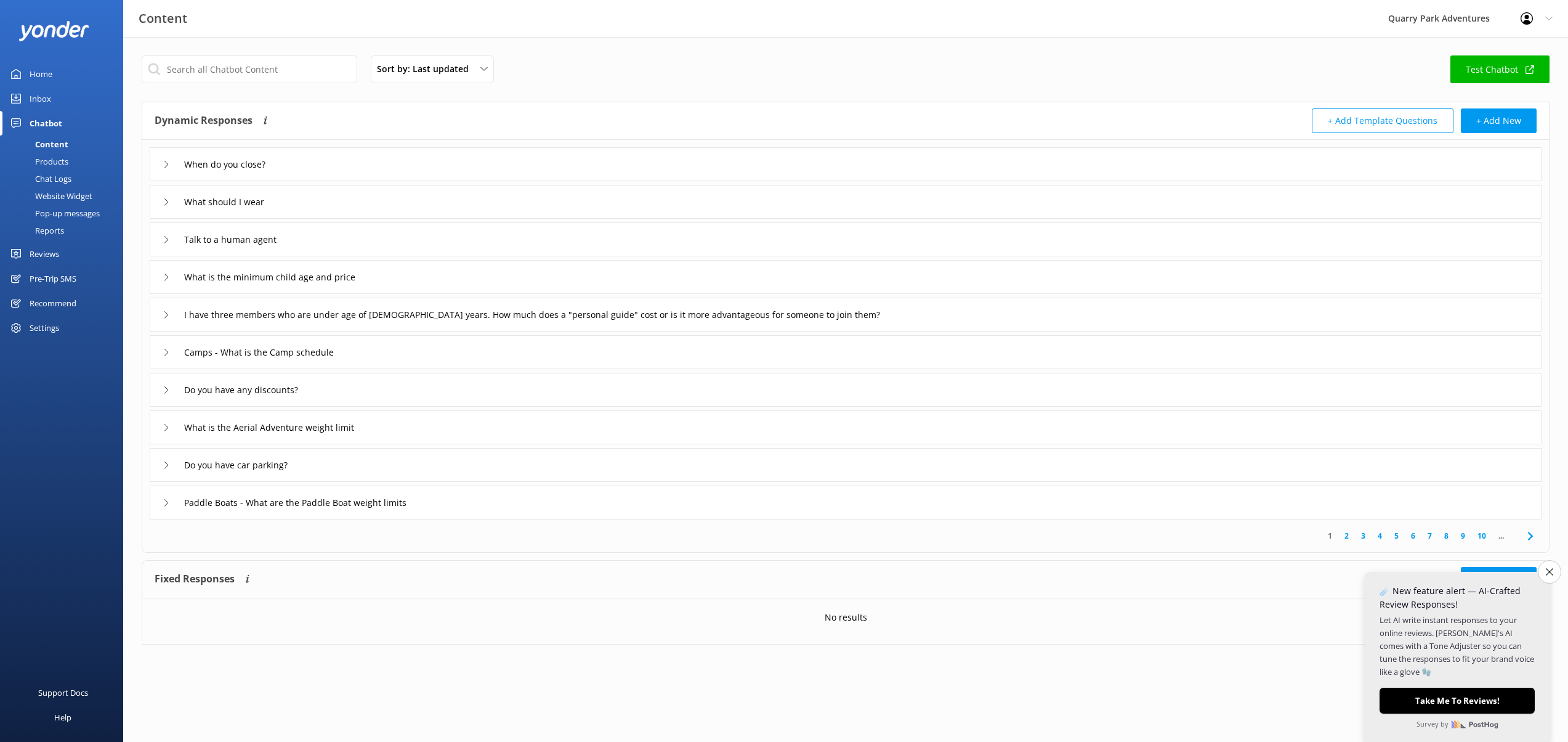
click at [41, 97] on div "Inbox" at bounding box center [40, 98] width 22 height 25
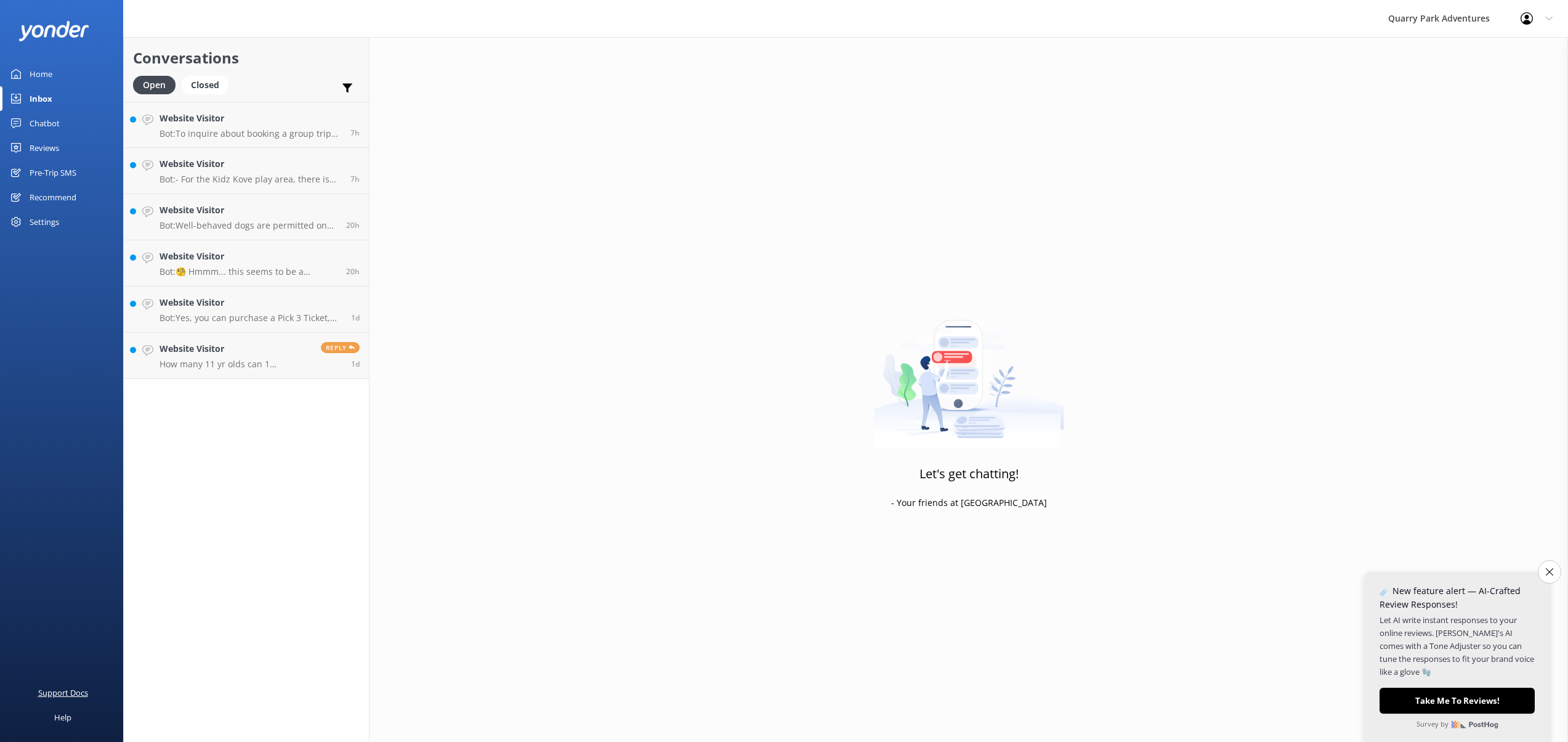
click at [72, 691] on div "Support Docs" at bounding box center [63, 692] width 50 height 25
click at [192, 123] on h4 "Website Visitor" at bounding box center [250, 118] width 181 height 13
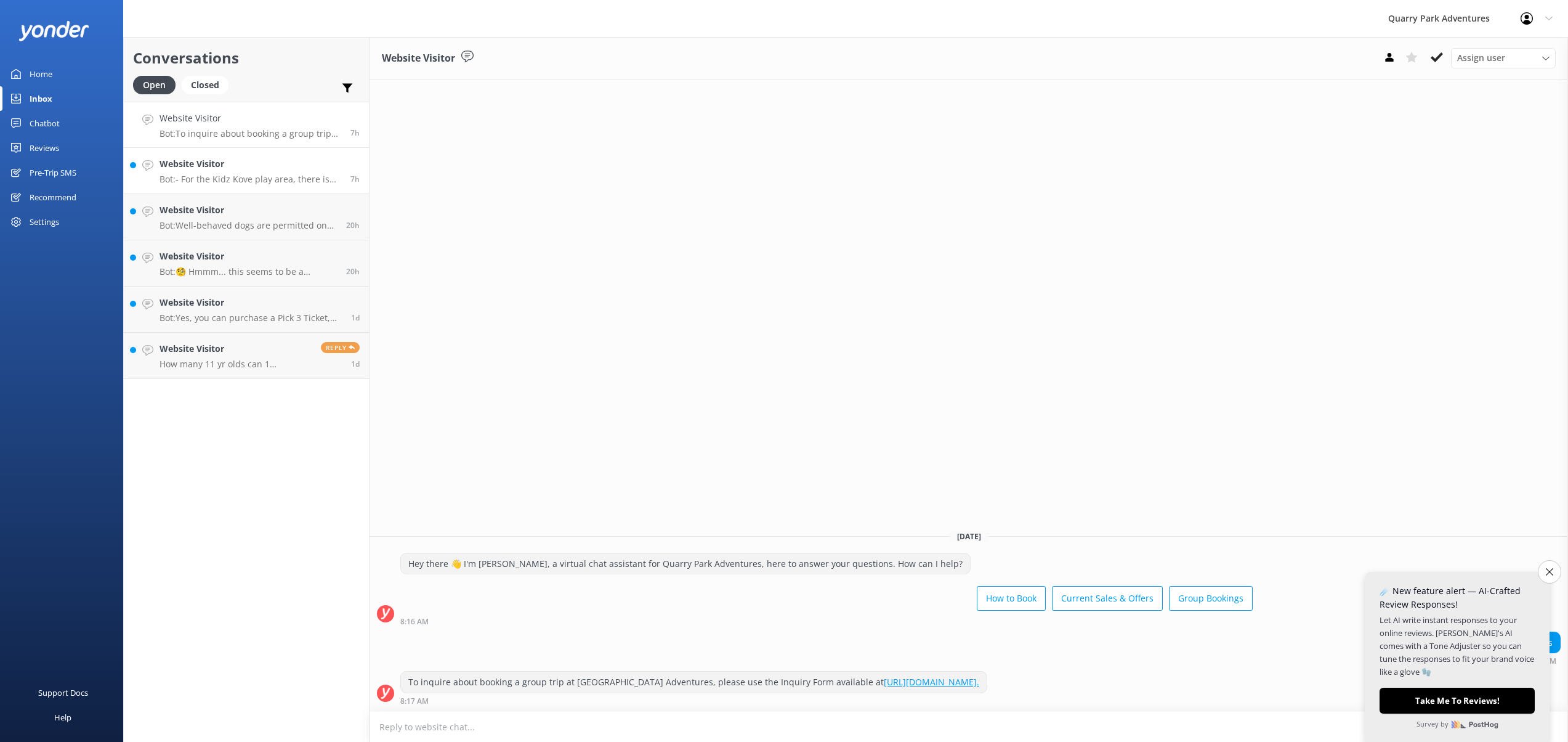
click at [188, 176] on p "Bot: - For the Kidz Kove play area, there is no specific weight limit mentioned…" at bounding box center [250, 179] width 181 height 11
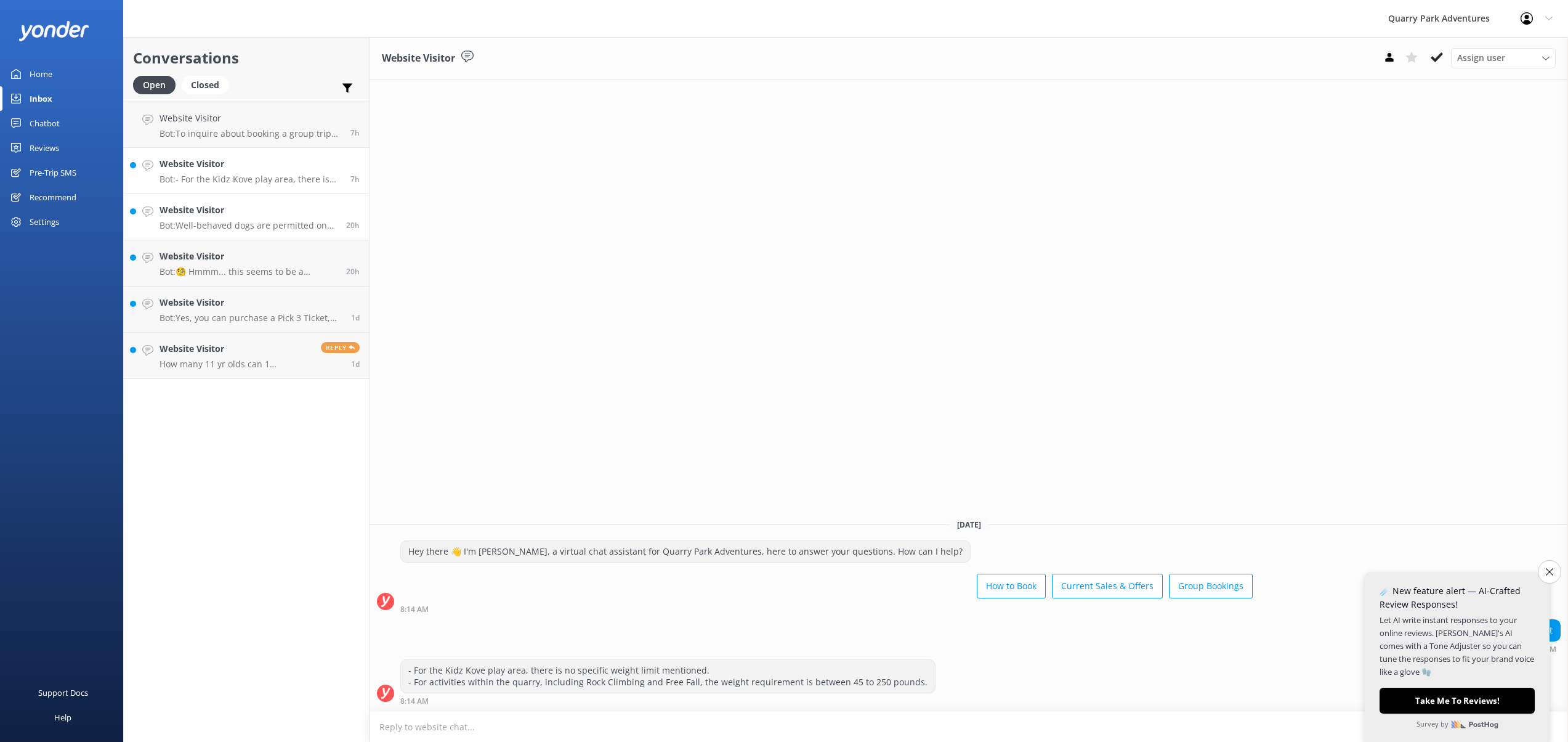
click at [190, 220] on p "Bot: Well-behaved dogs are permitted on the main paths at the top of the Quarry…" at bounding box center [248, 226] width 177 height 11
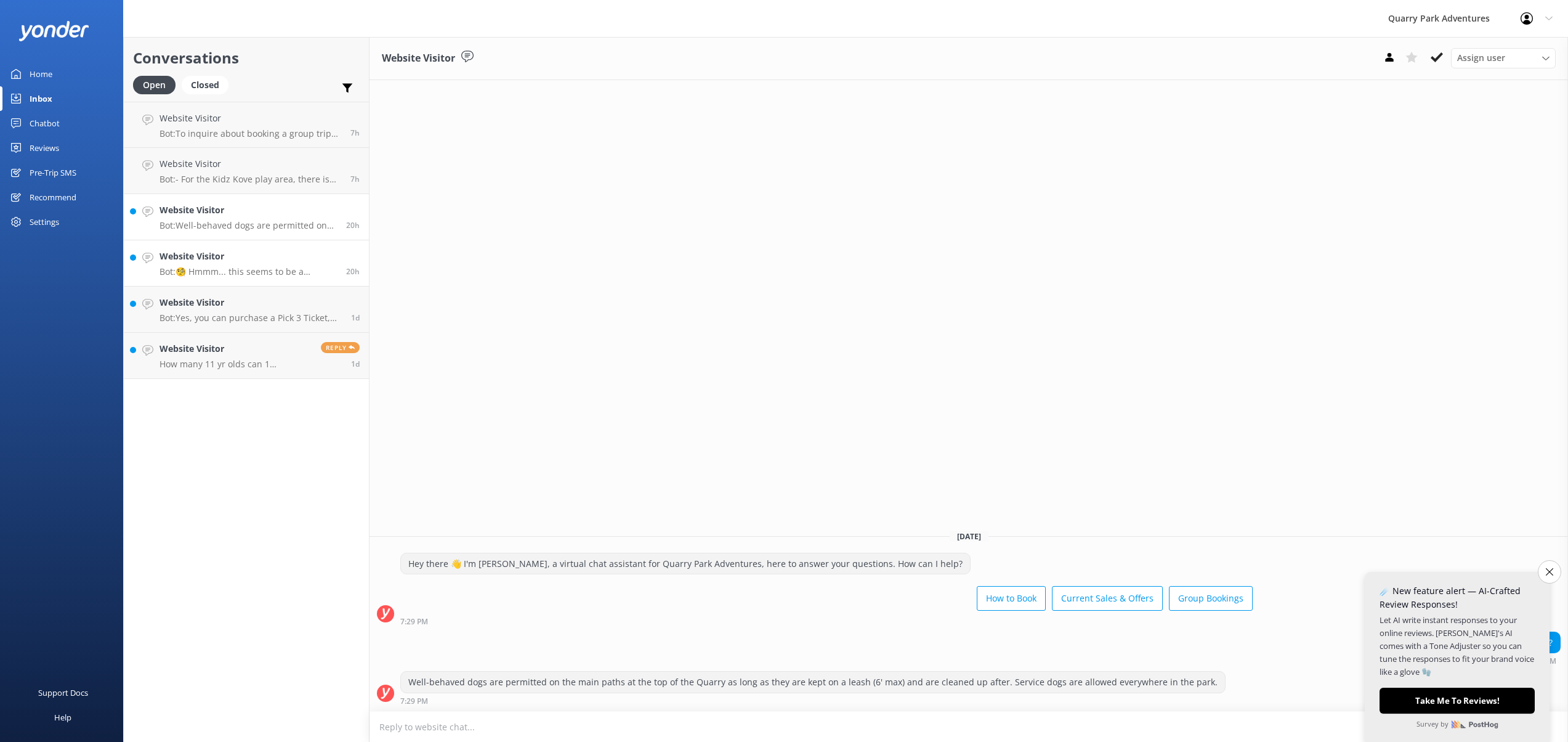
click at [196, 257] on h4 "Website Visitor" at bounding box center [248, 256] width 177 height 13
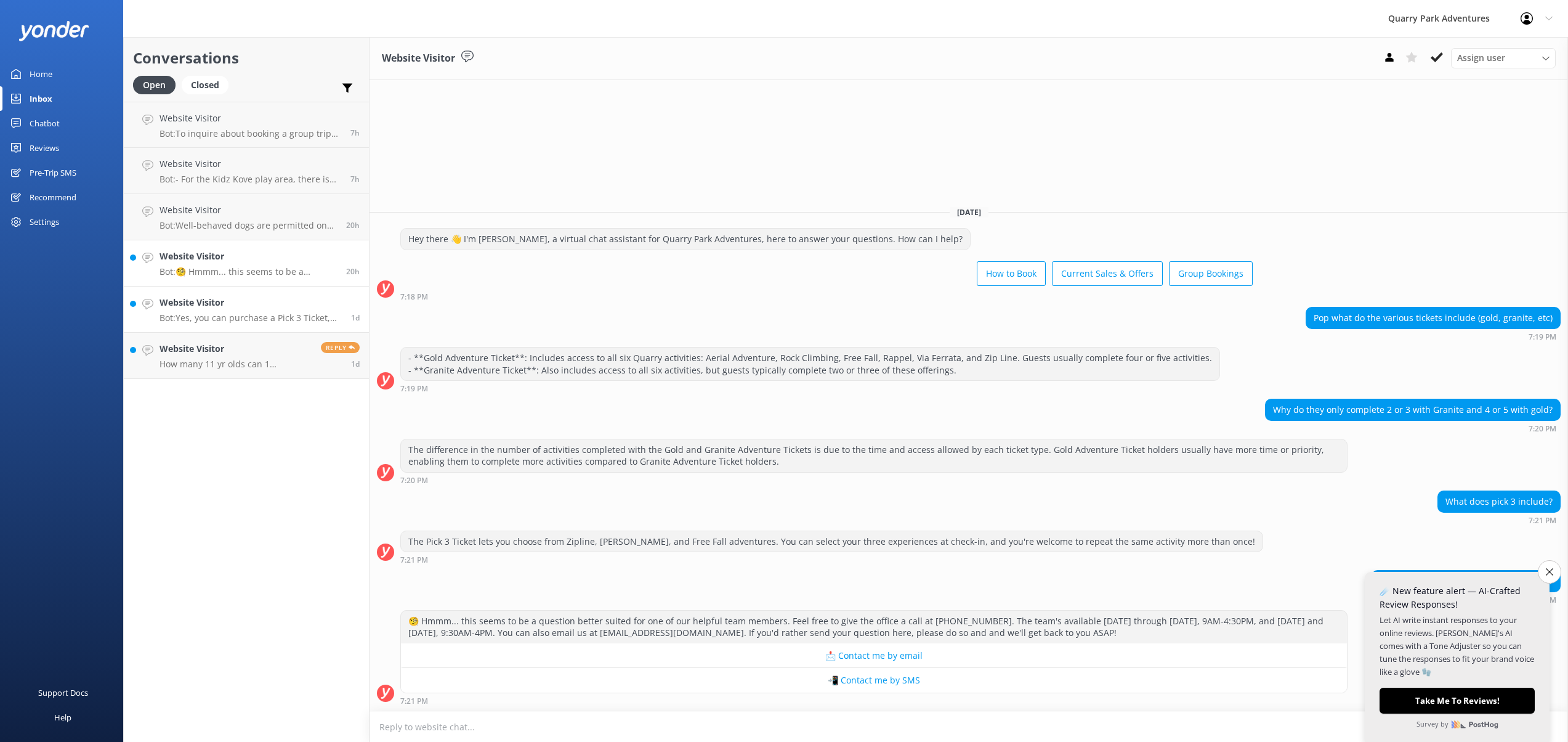
click at [201, 309] on div "Website Visitor Bot: Yes, you can purchase a Pick 3 Ticket, which allows you to…" at bounding box center [250, 309] width 182 height 27
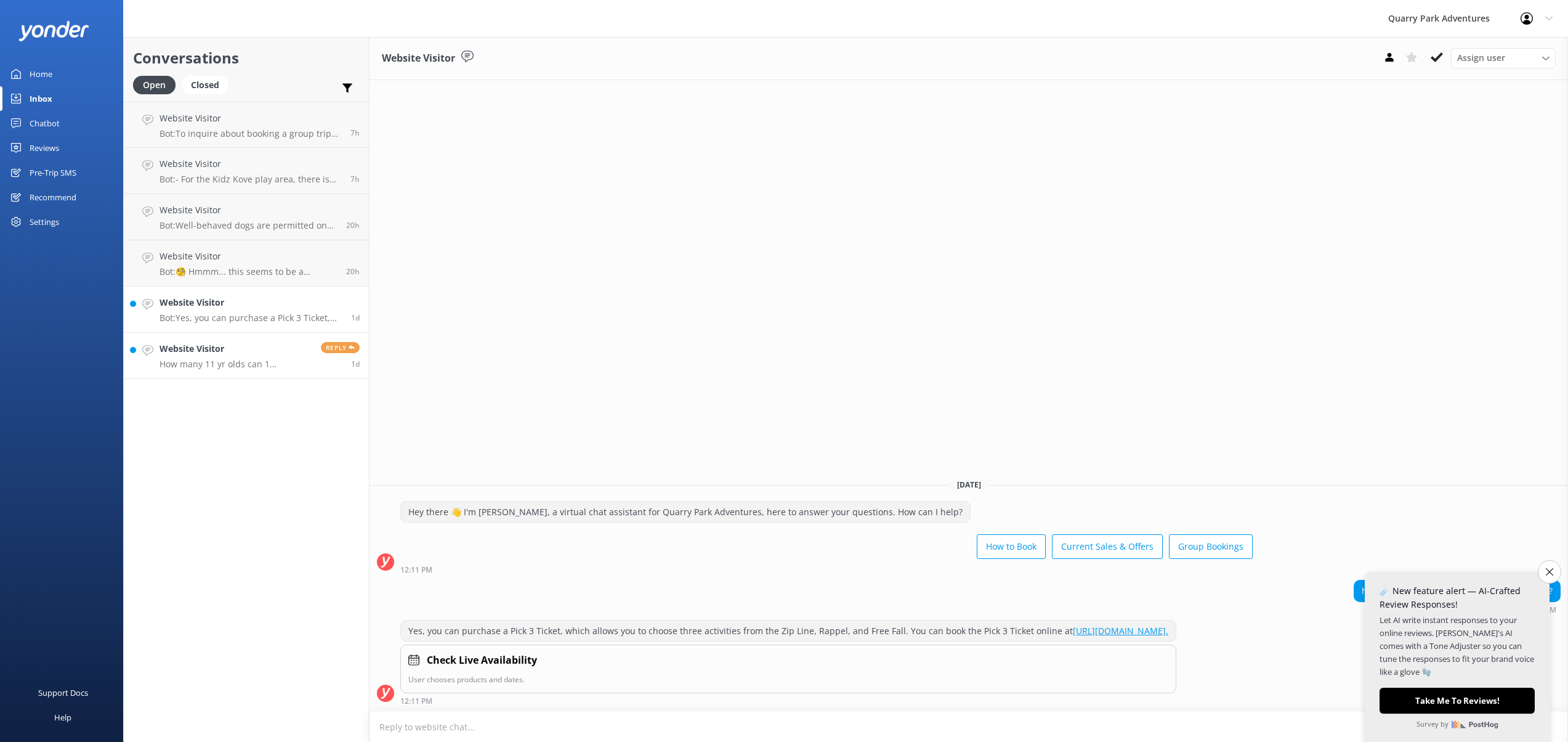
click at [207, 351] on h4 "Website Visitor" at bounding box center [236, 348] width 152 height 13
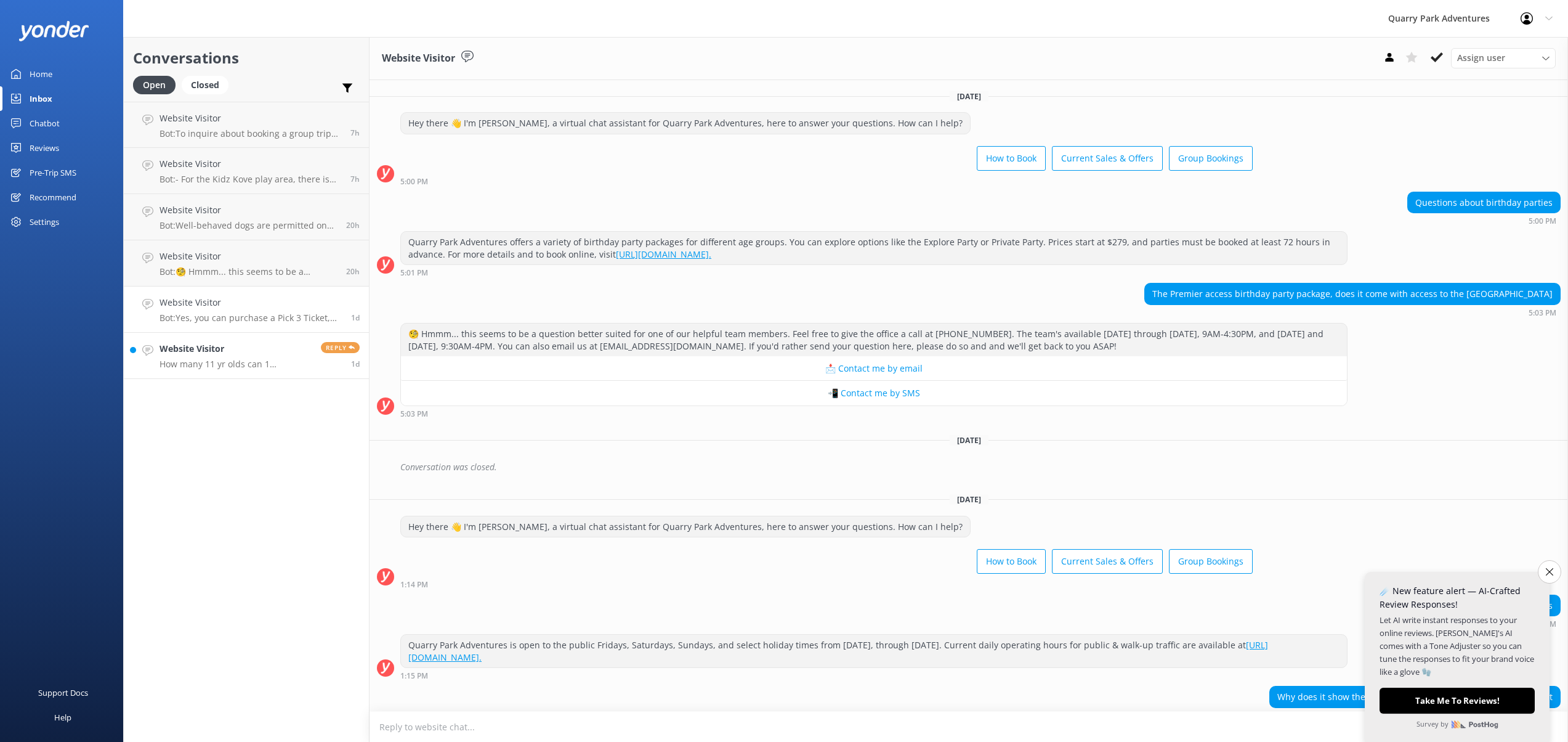
click at [202, 315] on p "Bot: Yes, you can purchase a Pick 3 Ticket, which allows you to choose three ac…" at bounding box center [250, 318] width 182 height 11
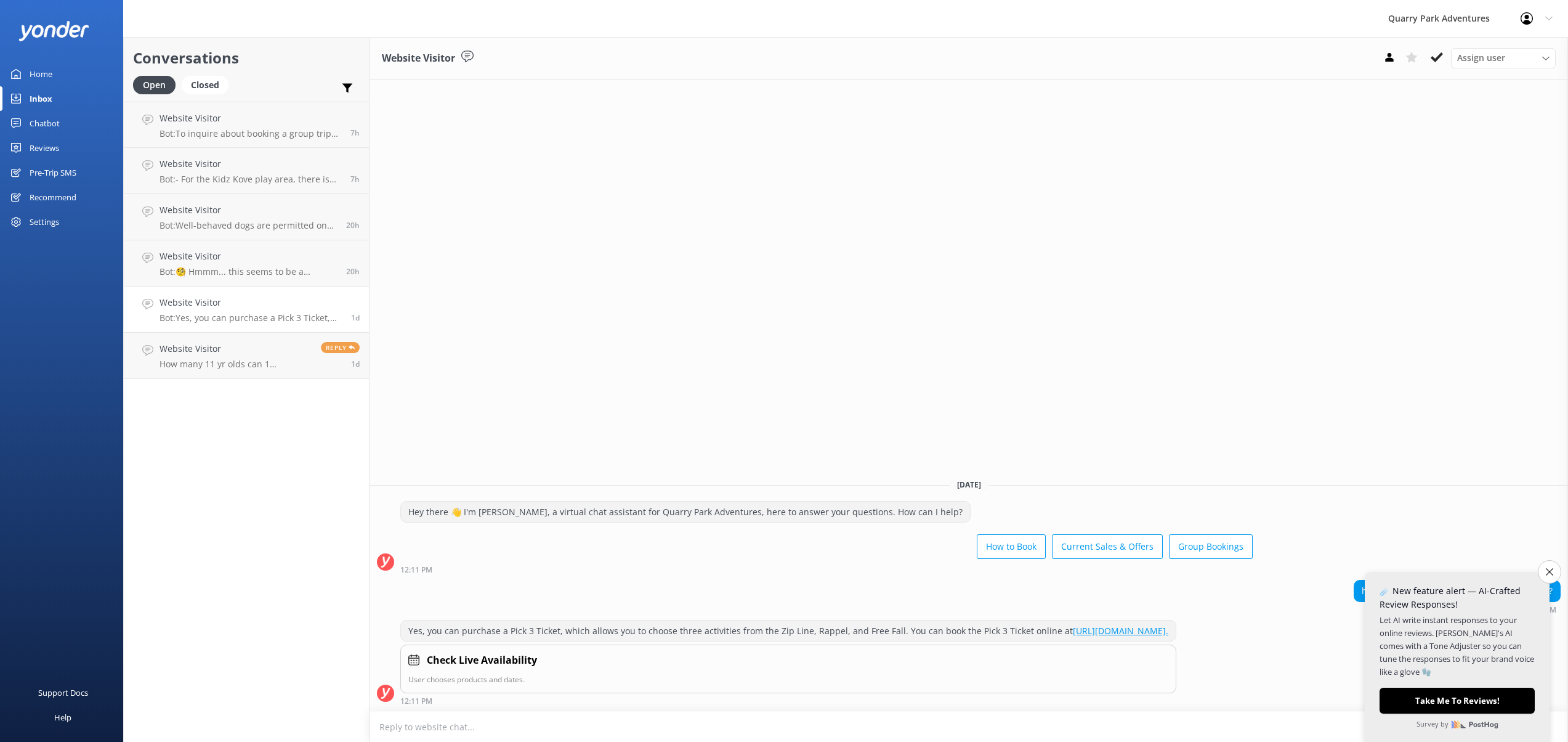
click at [68, 77] on link "Home" at bounding box center [61, 74] width 123 height 25
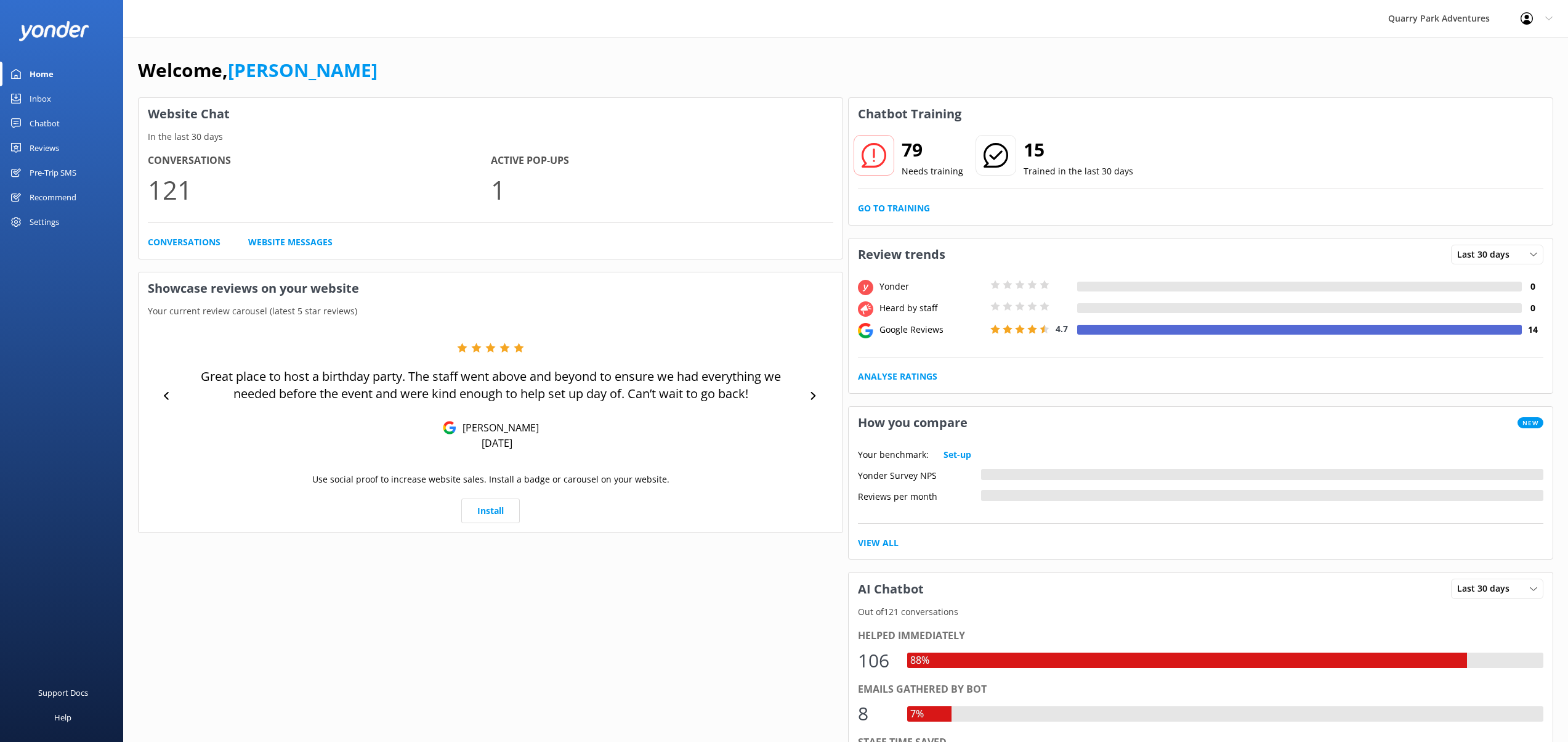
click at [29, 223] on div "Settings" at bounding box center [44, 222] width 29 height 25
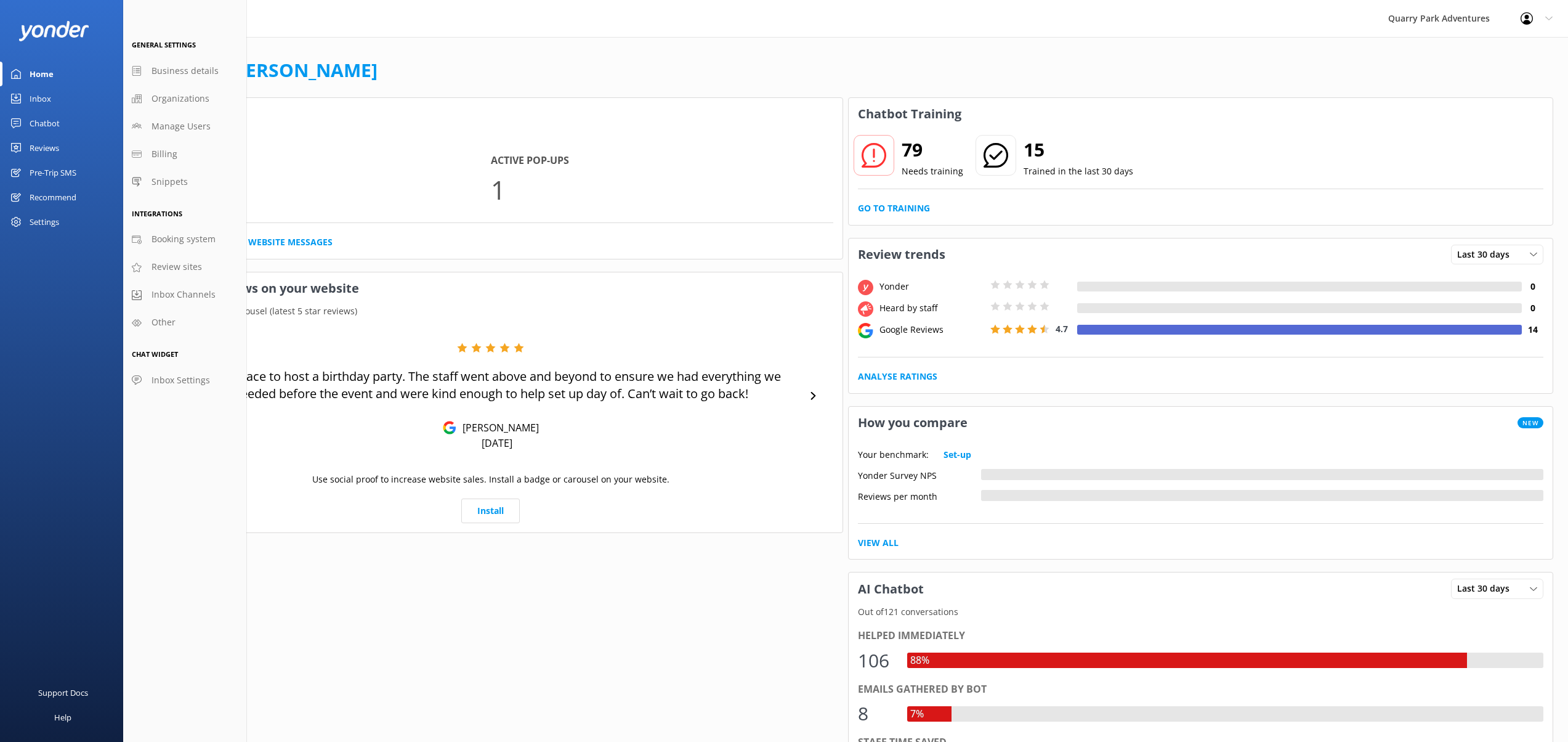
click at [32, 75] on div "Home" at bounding box center [41, 74] width 24 height 25
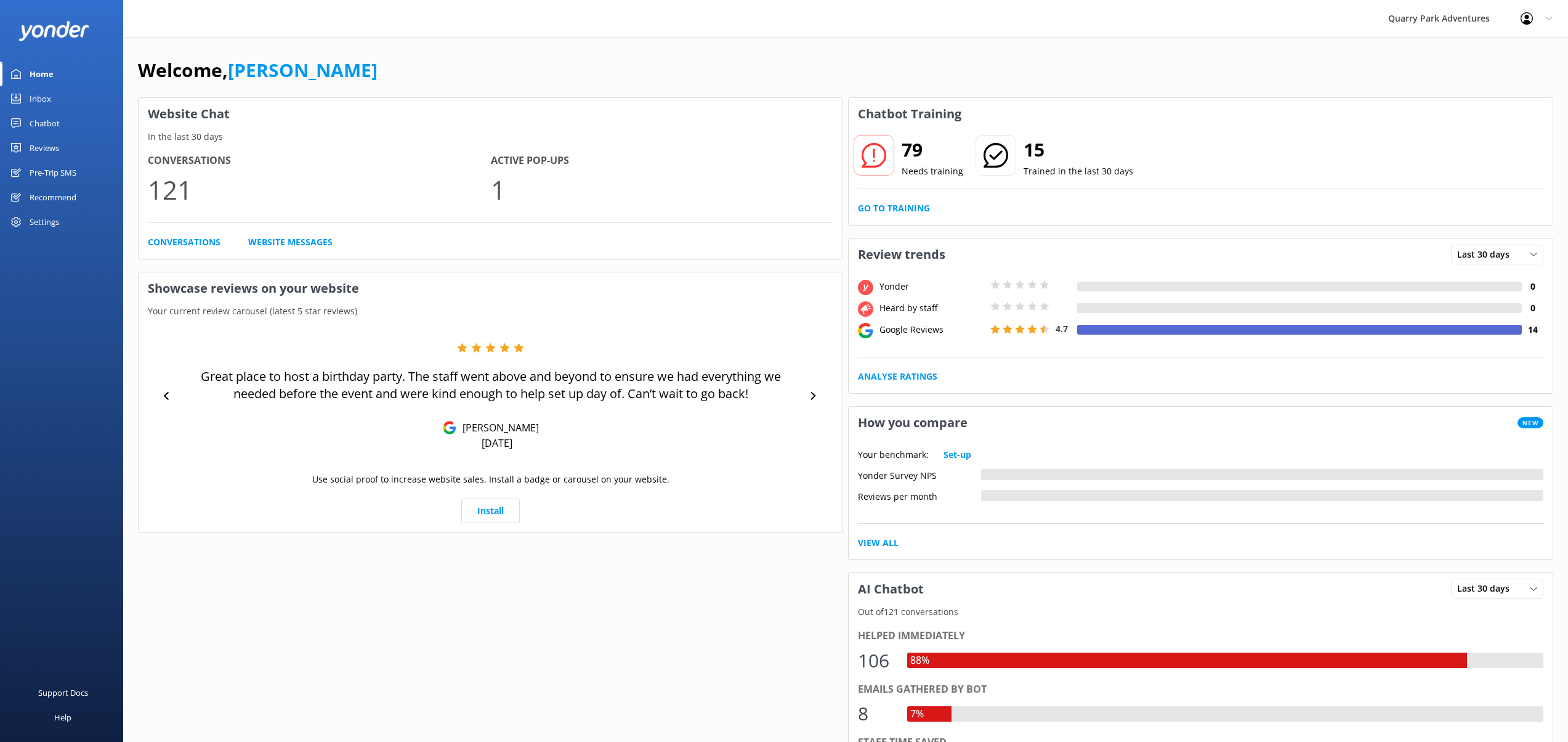
click at [1551, 13] on div "Profile Settings Logout" at bounding box center [1536, 19] width 63 height 37
click at [1512, 57] on link "Profile Settings" at bounding box center [1507, 53] width 123 height 31
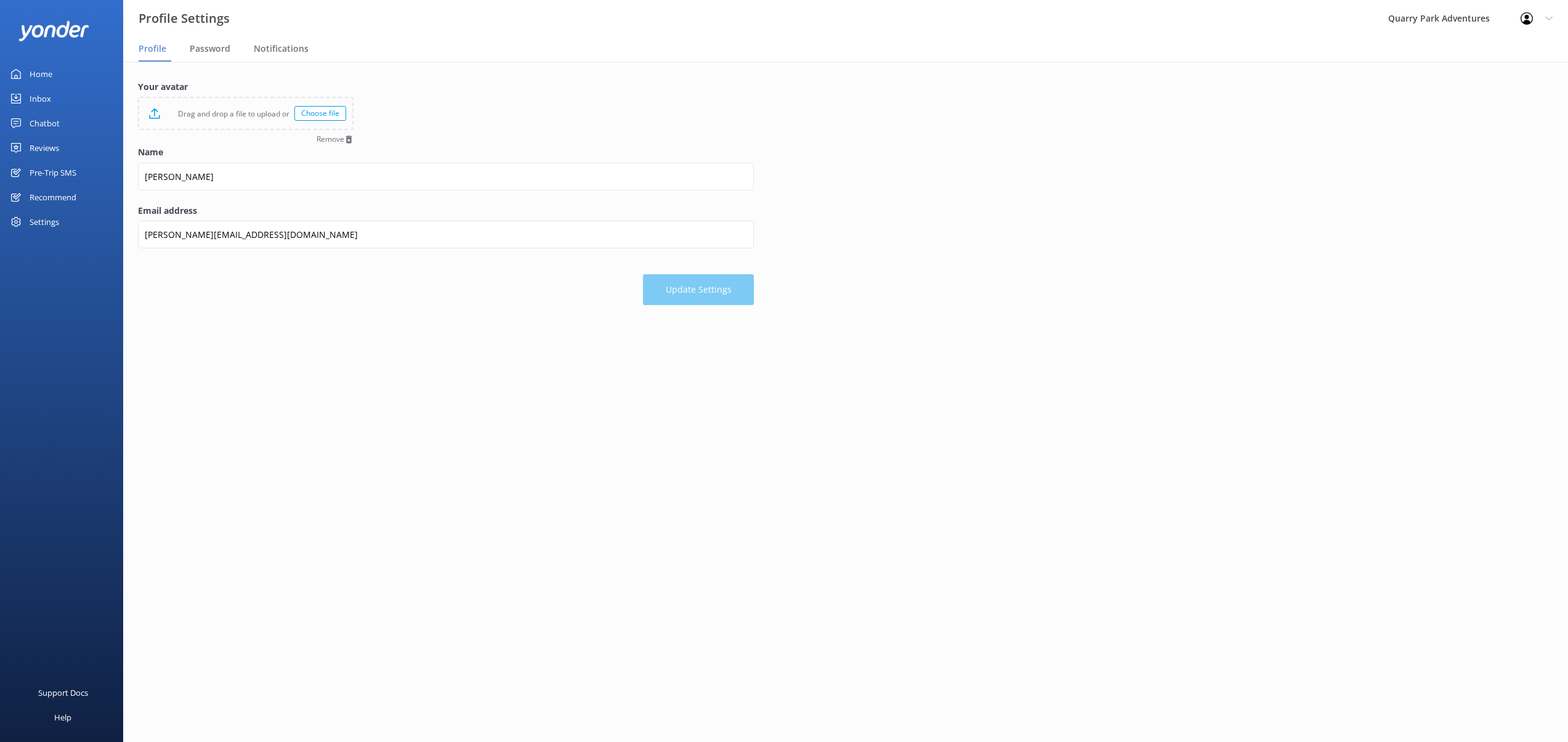
click at [58, 219] on div "Settings" at bounding box center [44, 222] width 29 height 25
click at [172, 64] on span "Business details" at bounding box center [184, 71] width 67 height 13
select select "America/Tijuana"
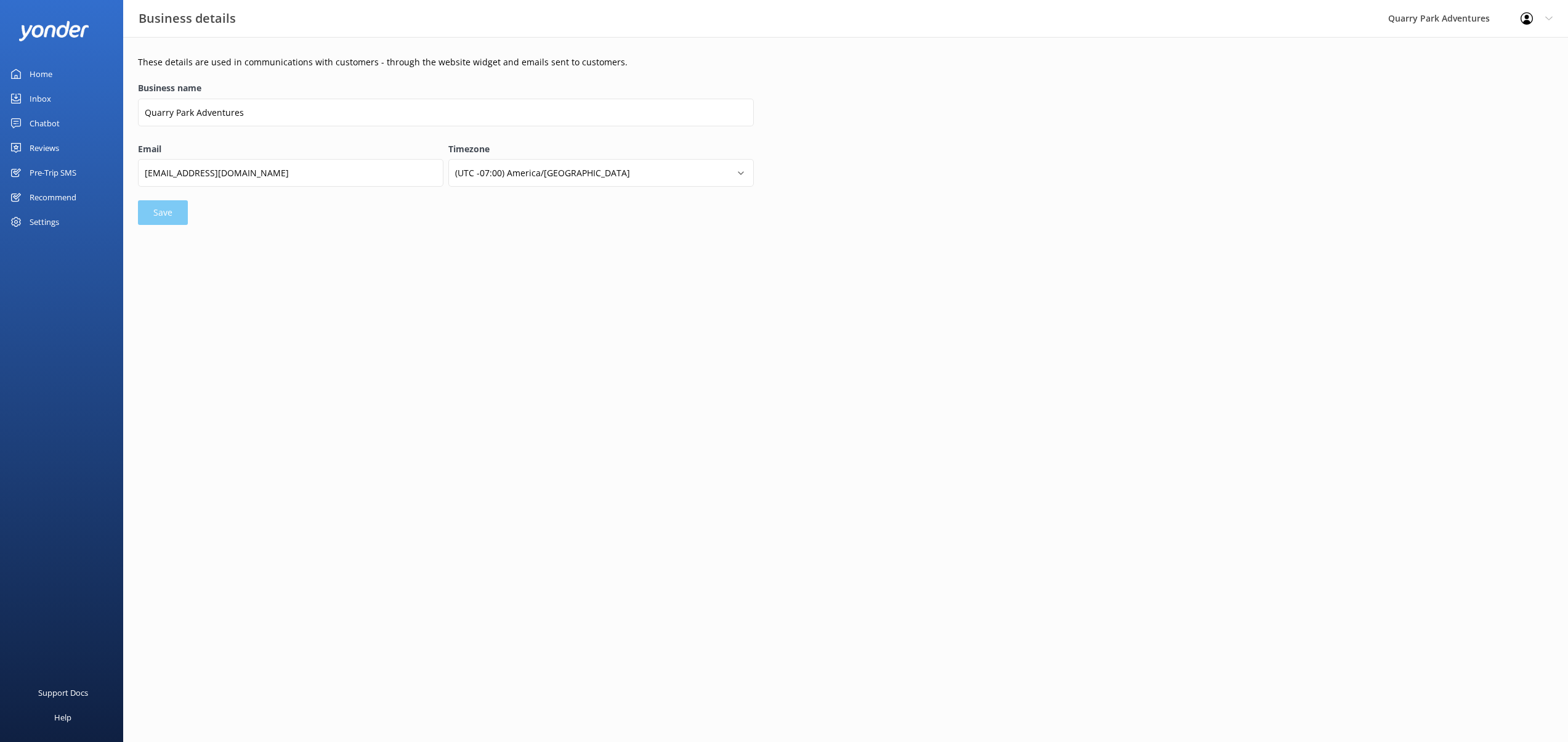
click at [48, 227] on div "Settings" at bounding box center [44, 222] width 29 height 25
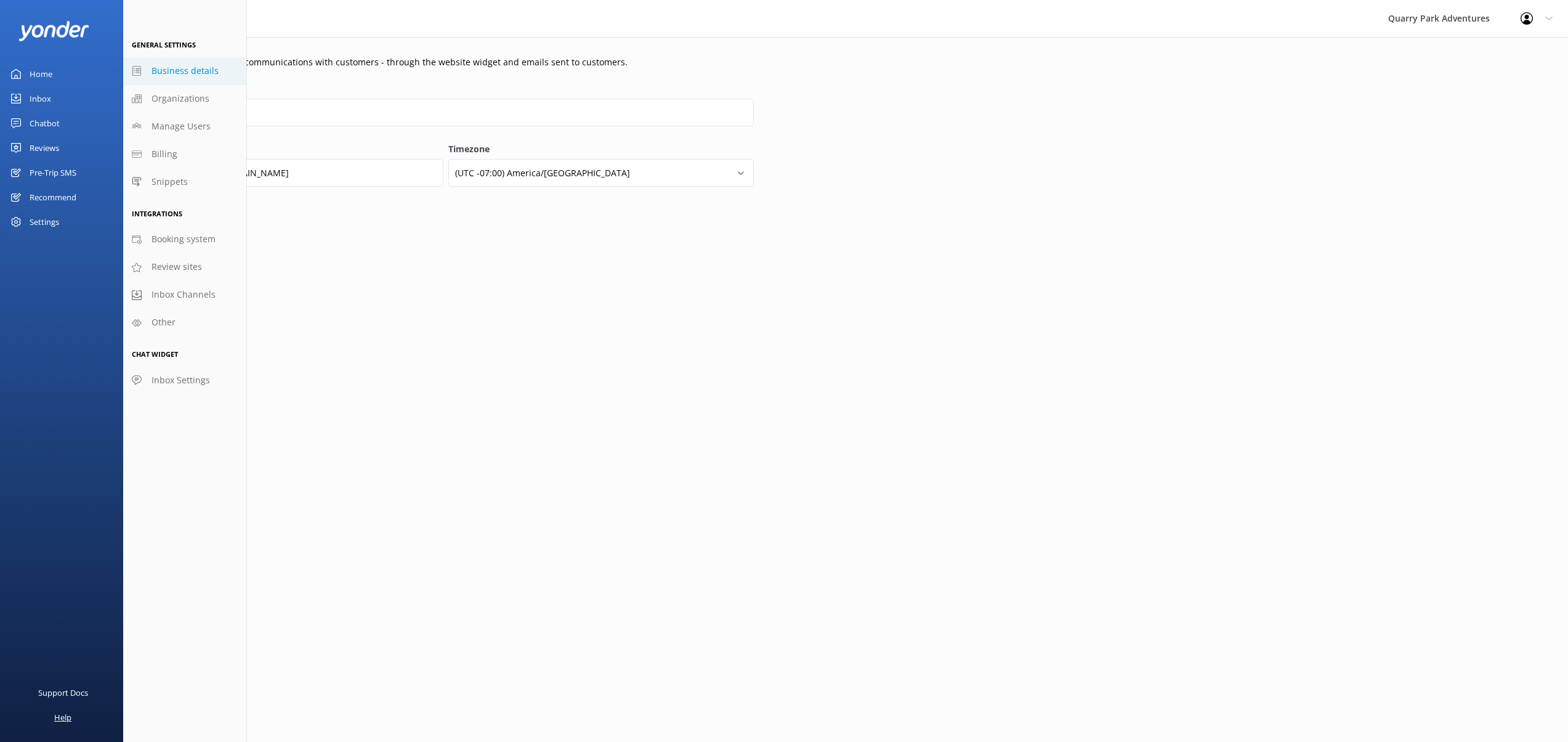
click at [67, 716] on div "Help" at bounding box center [63, 717] width 17 height 25
click at [37, 77] on div "Home" at bounding box center [40, 74] width 22 height 25
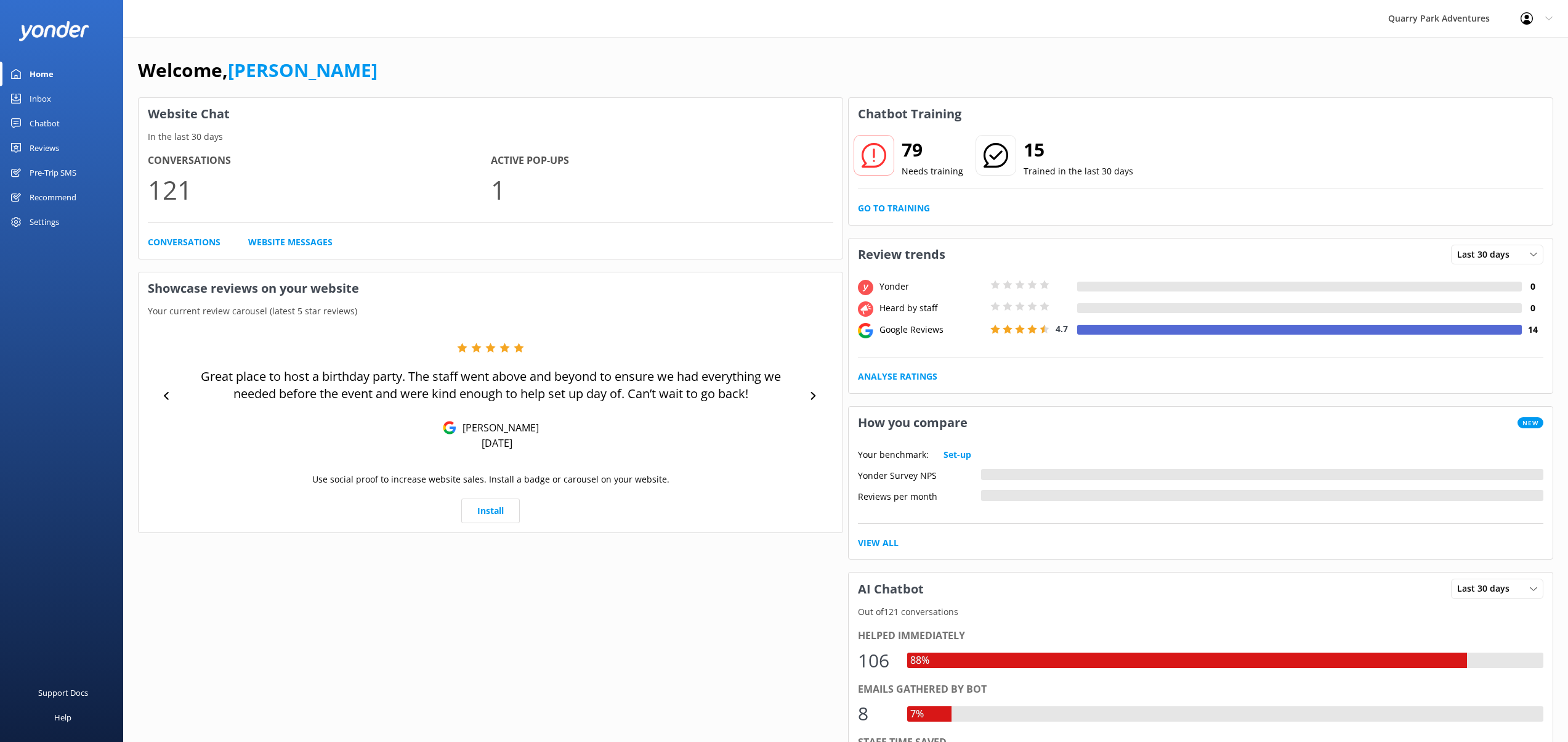
click at [1550, 16] on icon at bounding box center [1549, 19] width 8 height 8
click at [71, 22] on img at bounding box center [53, 31] width 71 height 20
click at [64, 29] on img at bounding box center [53, 31] width 71 height 20
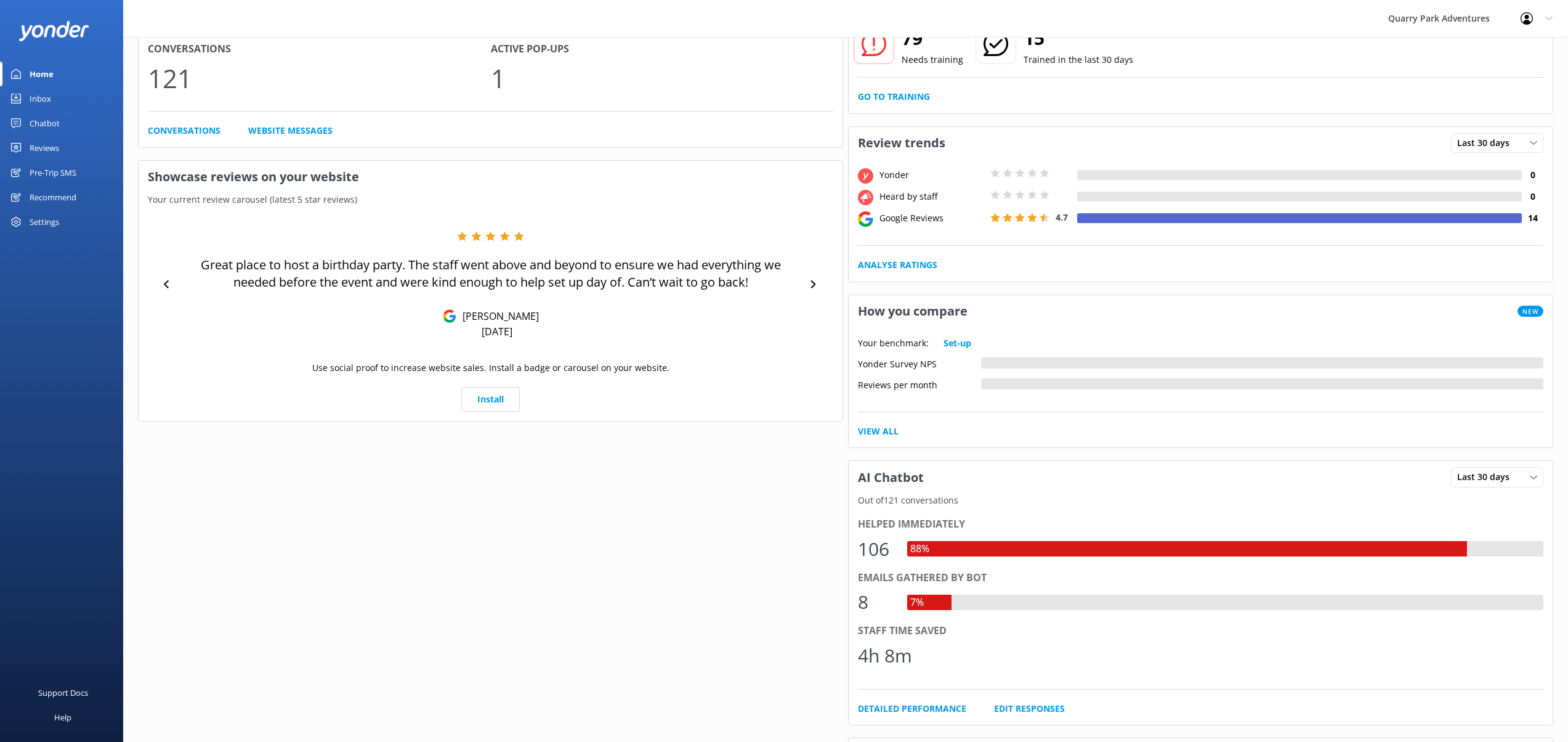
scroll to position [115, 0]
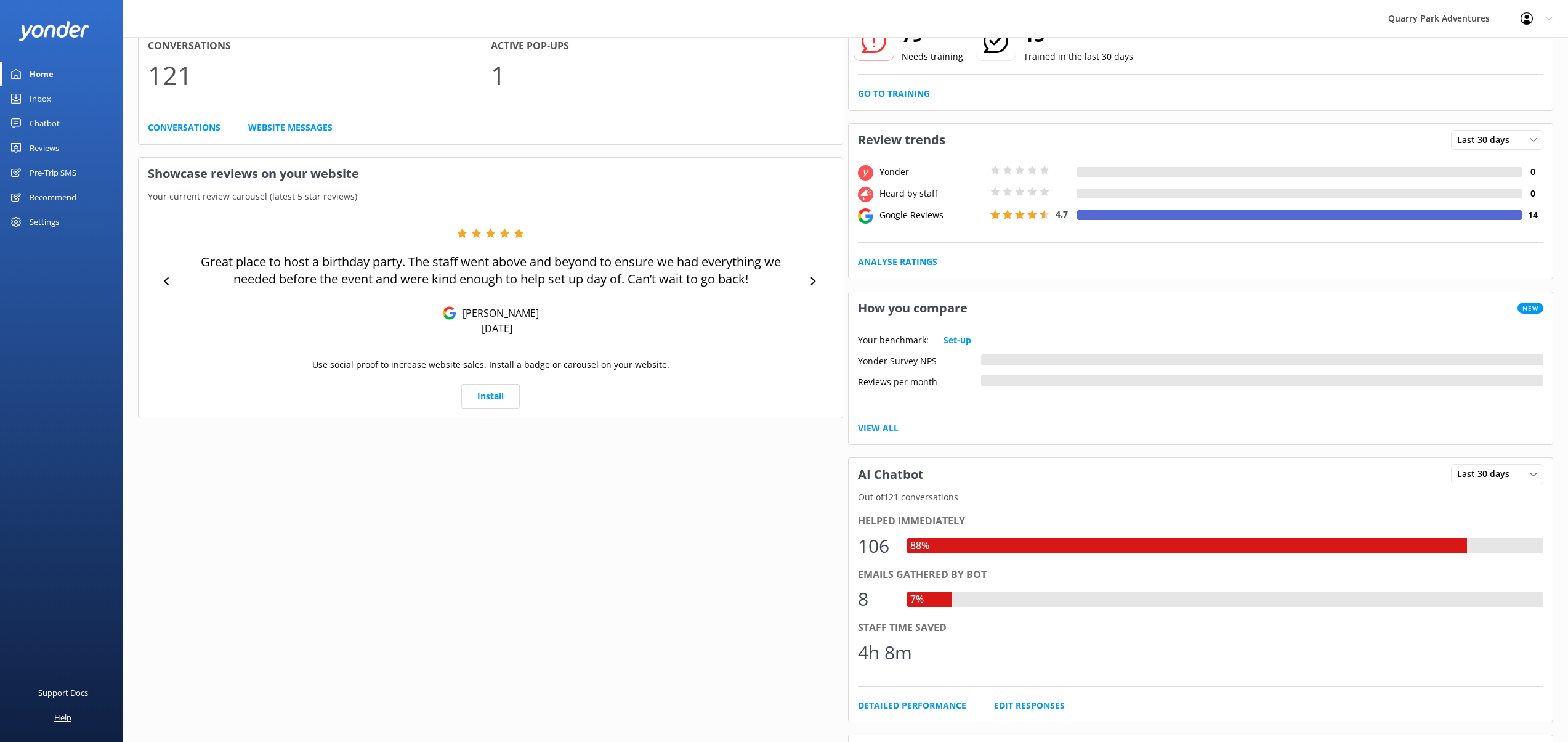
click at [71, 721] on div "Help" at bounding box center [63, 717] width 17 height 25
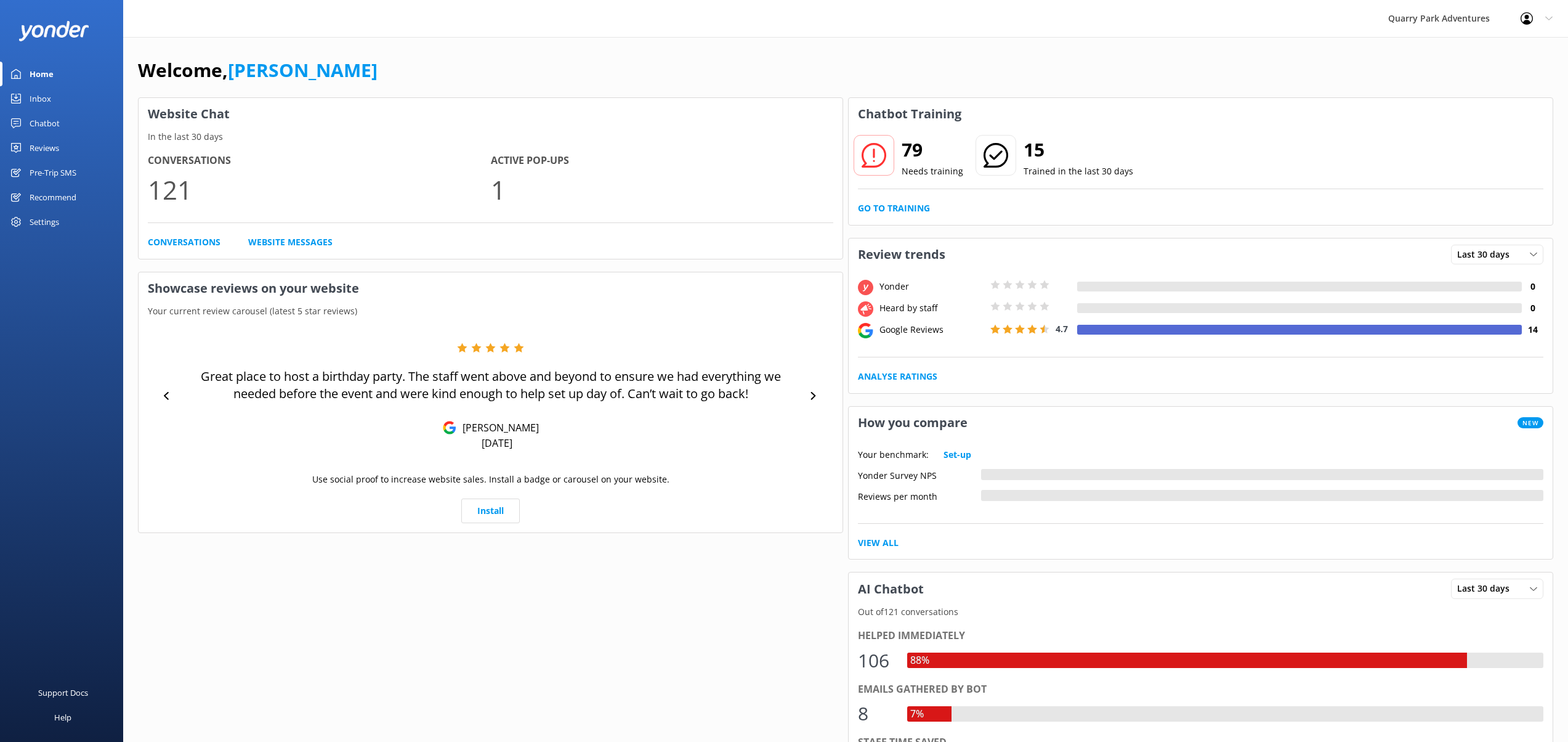
click at [46, 74] on div "Home" at bounding box center [41, 74] width 24 height 25
